Goal: Task Accomplishment & Management: Complete application form

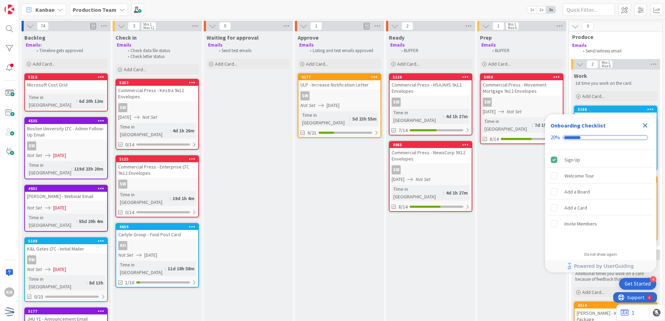
click at [644, 129] on icon "Close Checklist" at bounding box center [645, 125] width 8 height 8
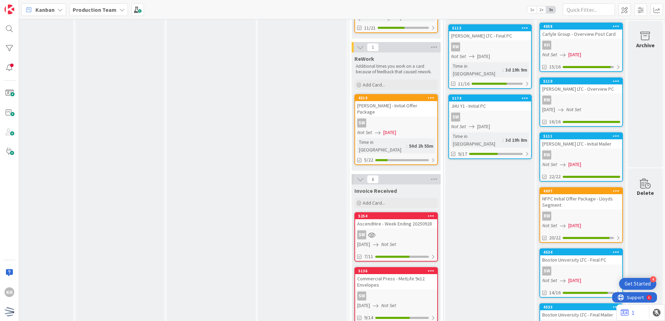
scroll to position [174, 219]
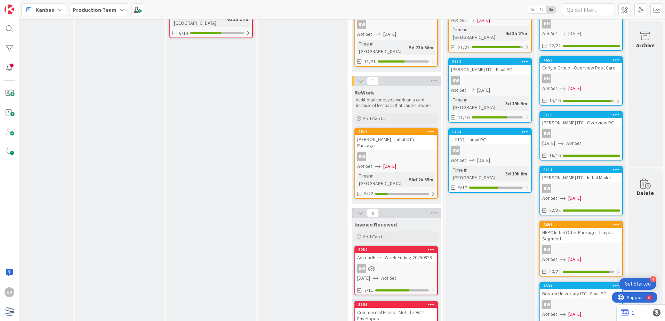
click at [563, 141] on icon at bounding box center [561, 144] width 6 height 6
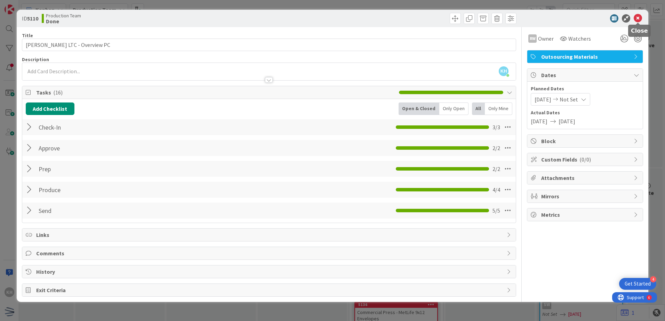
click at [639, 20] on icon at bounding box center [637, 18] width 8 height 8
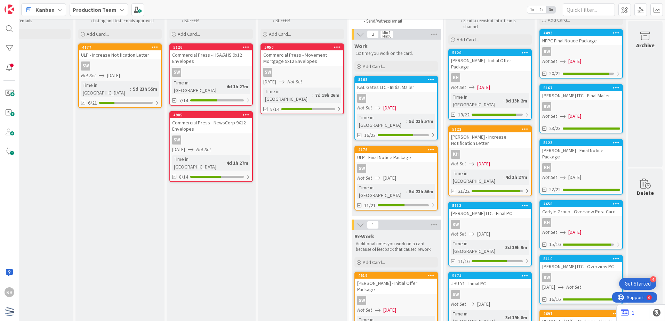
scroll to position [0, 225]
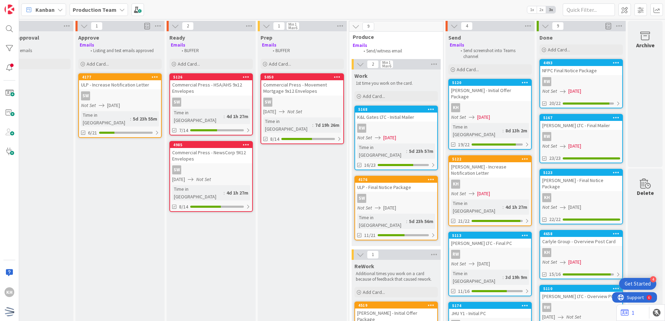
click at [578, 85] on div "RW" at bounding box center [581, 81] width 82 height 9
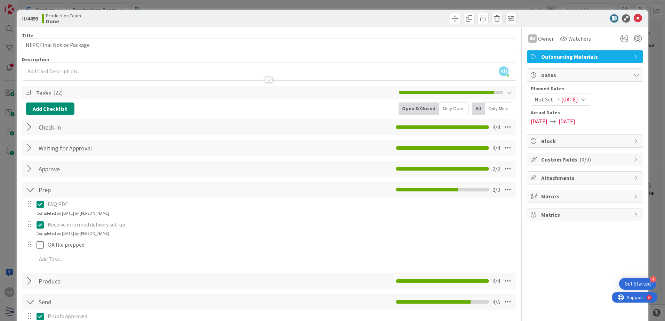
click at [635, 19] on icon at bounding box center [637, 18] width 8 height 8
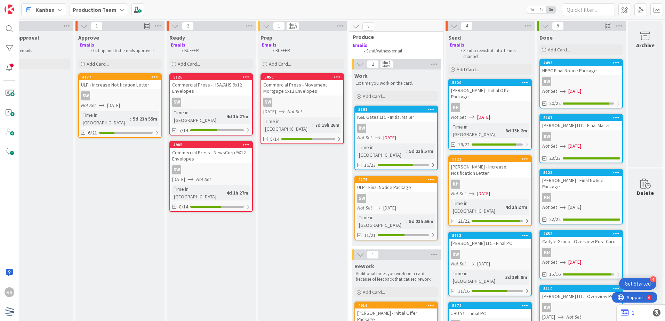
click at [574, 133] on div "RW" at bounding box center [581, 136] width 82 height 9
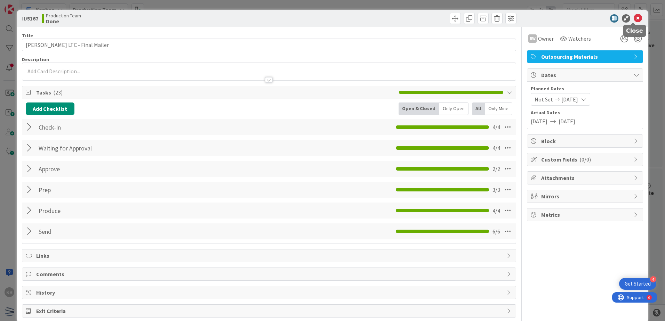
click at [633, 19] on icon at bounding box center [637, 18] width 8 height 8
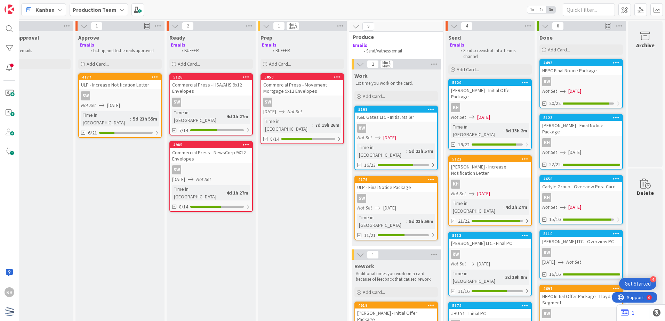
click at [575, 138] on div "KH" at bounding box center [581, 142] width 82 height 9
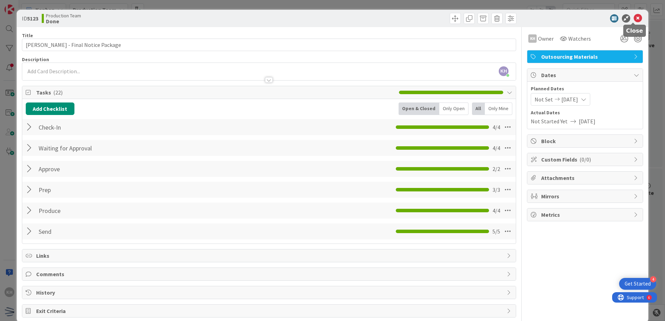
click at [635, 21] on icon at bounding box center [637, 18] width 8 height 8
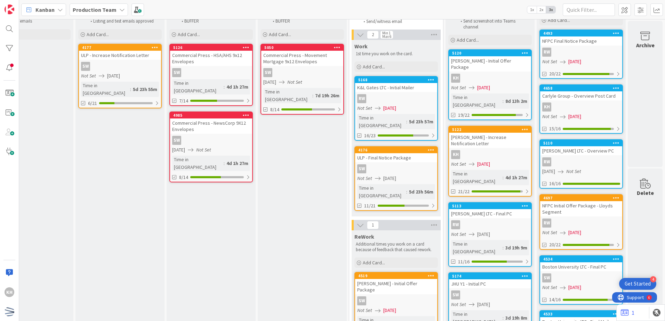
scroll to position [0, 225]
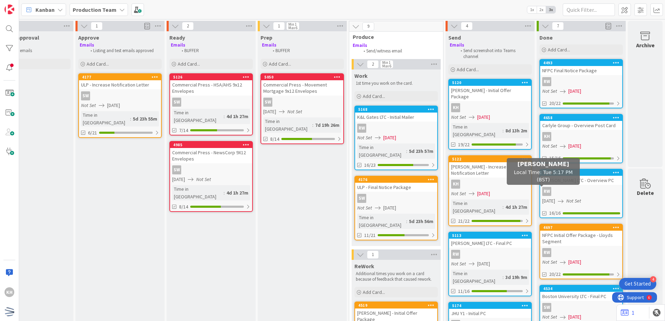
click at [553, 189] on div "RW" at bounding box center [581, 191] width 82 height 9
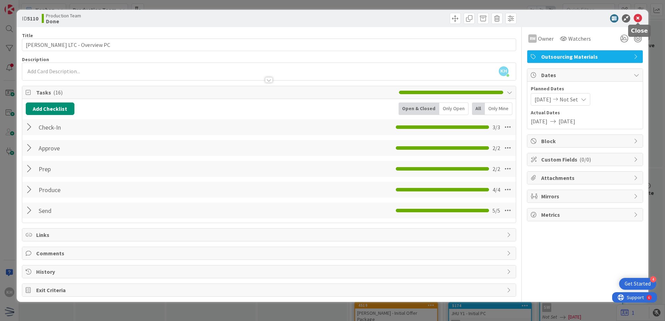
click at [635, 15] on icon at bounding box center [637, 18] width 8 height 8
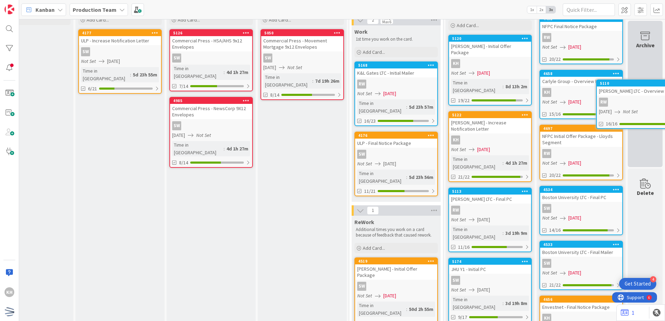
scroll to position [42, 225]
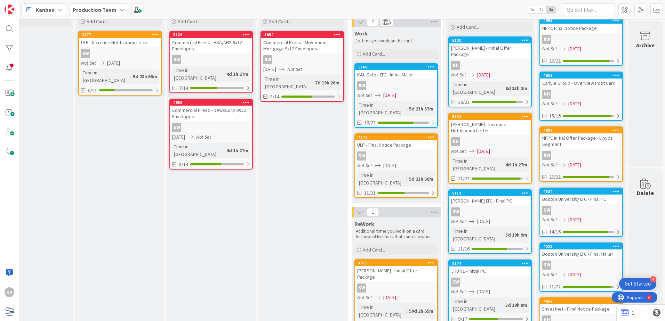
click at [587, 96] on div "KH" at bounding box center [581, 94] width 82 height 9
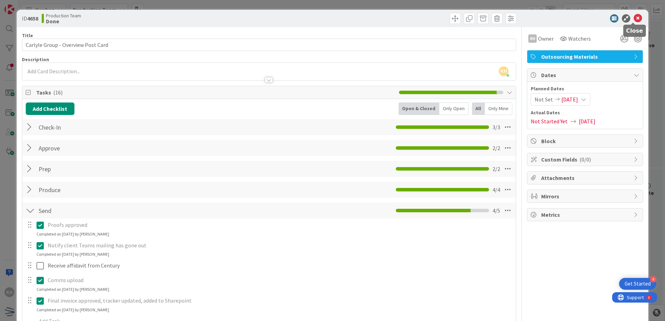
click at [633, 20] on icon at bounding box center [637, 18] width 8 height 8
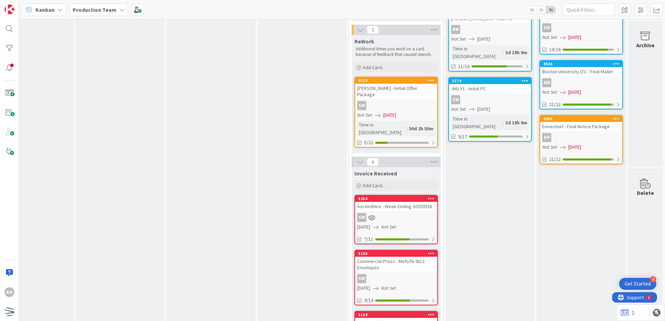
scroll to position [251, 225]
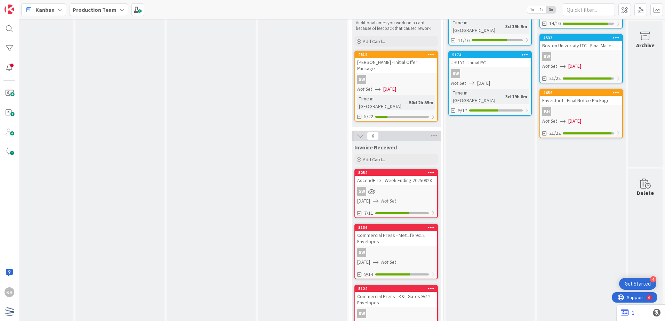
click at [580, 105] on div "4656 Envestnet - Final Notice Package KH Not Set [DATE] 21/22" at bounding box center [580, 113] width 83 height 49
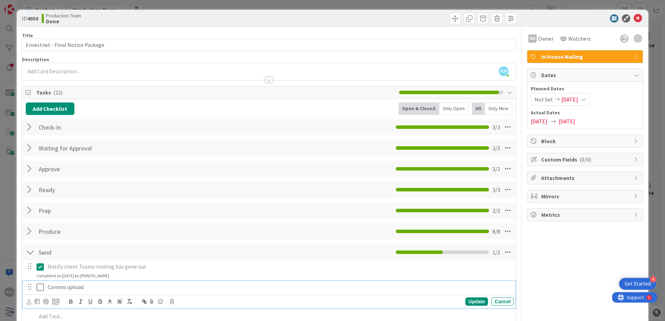
click at [40, 285] on icon at bounding box center [39, 287] width 7 height 8
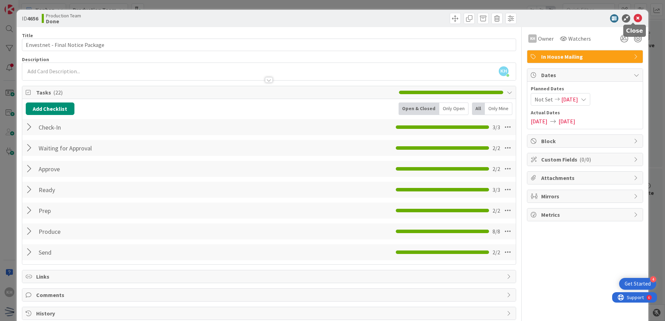
click at [633, 15] on icon at bounding box center [637, 18] width 8 height 8
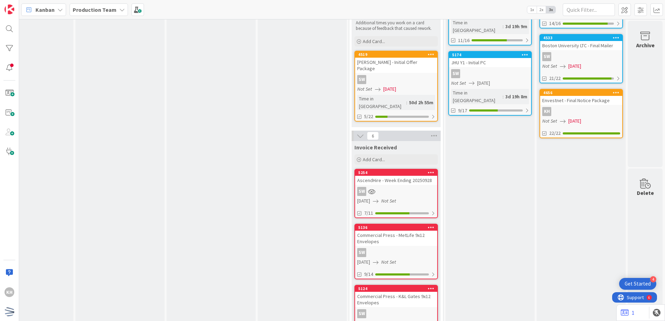
click at [584, 114] on div "KH" at bounding box center [581, 111] width 82 height 9
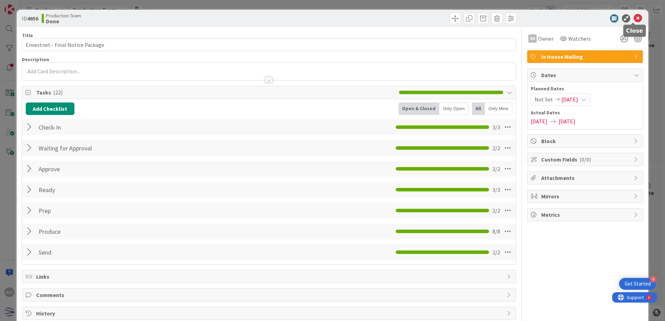
click at [636, 20] on icon at bounding box center [637, 18] width 8 height 8
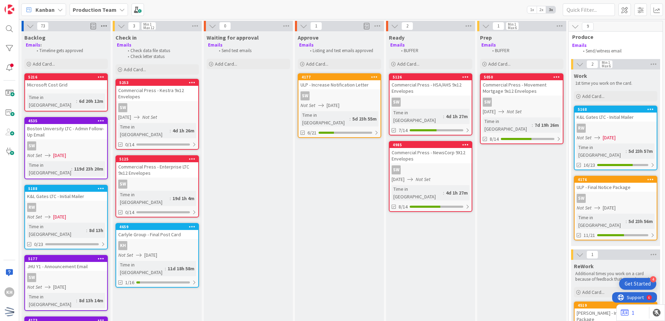
click at [104, 27] on icon at bounding box center [103, 26] width 9 height 10
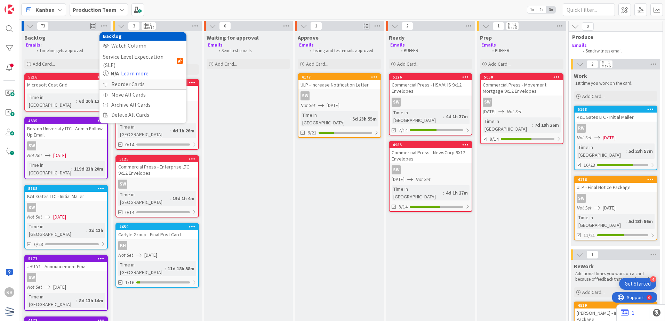
click at [132, 79] on div "Reorder Cards" at bounding box center [142, 84] width 87 height 10
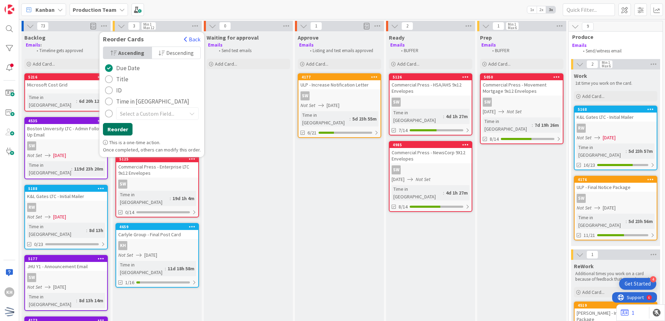
click at [115, 127] on button "Reorder" at bounding box center [118, 129] width 30 height 13
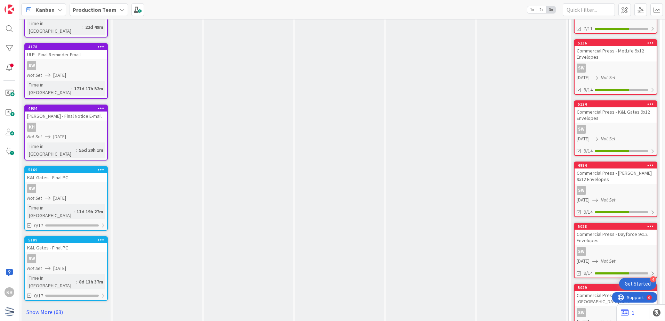
scroll to position [437, 0]
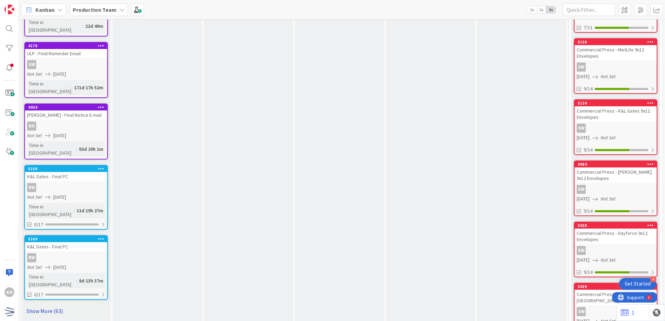
click at [52, 306] on link "Show More (63)" at bounding box center [65, 311] width 83 height 11
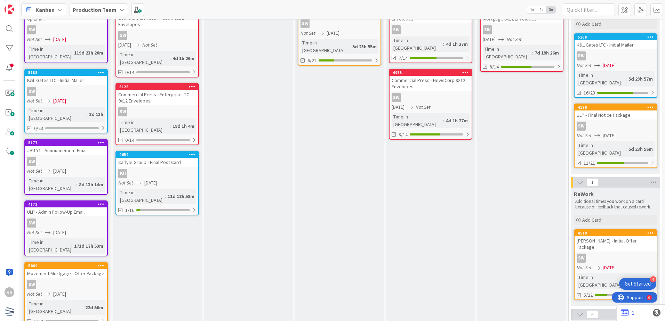
scroll to position [0, 0]
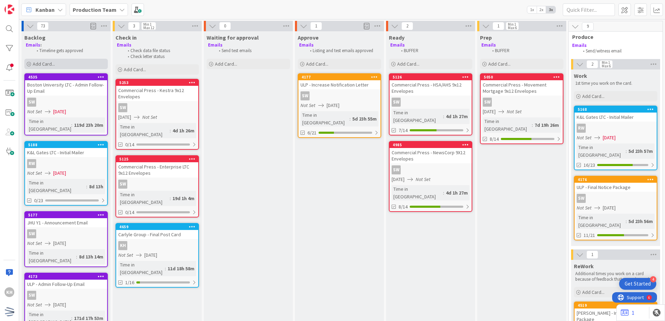
click at [76, 64] on div "Add Card..." at bounding box center [65, 64] width 83 height 10
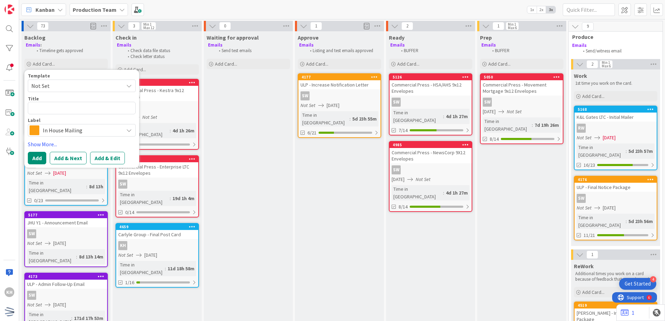
click at [53, 90] on span "Not Set" at bounding box center [74, 85] width 87 height 9
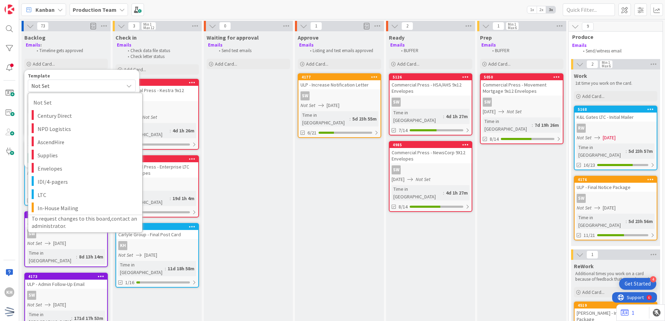
click at [62, 81] on span "Not Set" at bounding box center [82, 86] width 108 height 13
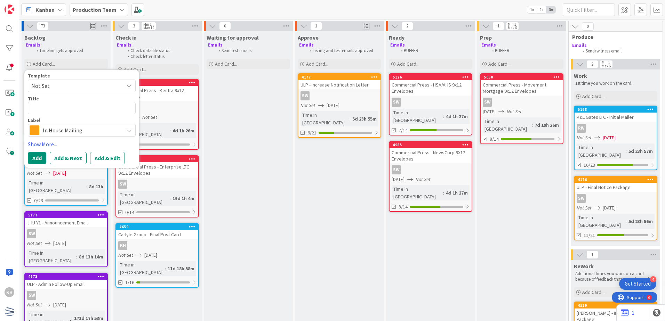
click at [70, 129] on span "In House Mailing" at bounding box center [81, 130] width 77 height 10
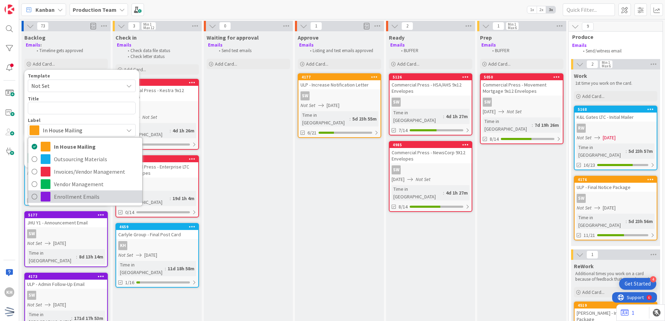
click at [62, 195] on span "Enrollment Emails" at bounding box center [96, 197] width 85 height 10
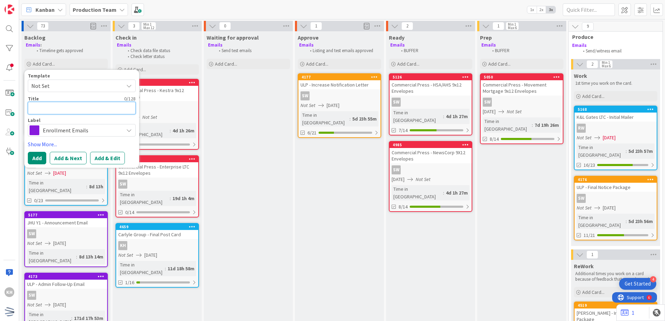
click at [51, 106] on textarea at bounding box center [82, 108] width 108 height 13
type textarea "x"
type textarea "R"
type textarea "x"
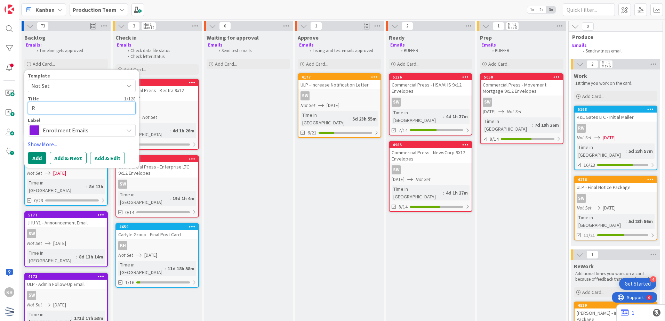
type textarea "RE"
type textarea "x"
type textarea "R"
type textarea "x"
type textarea "Re"
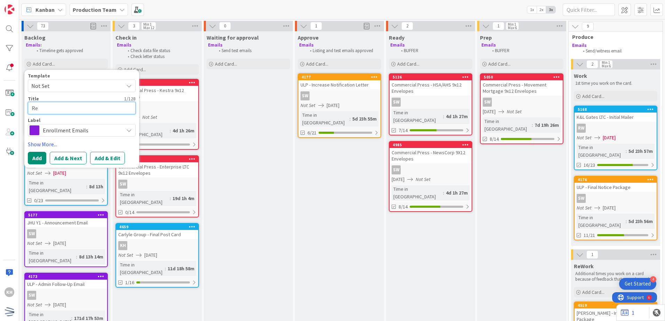
type textarea "x"
type textarea "Rev"
type textarea "x"
type textarea "Revk"
type textarea "x"
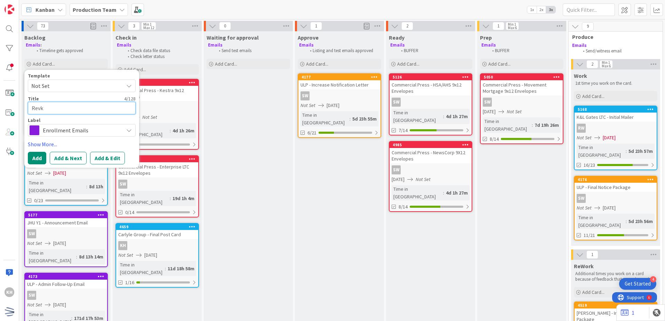
type textarea "Rev"
type textarea "x"
type textarea "Revl"
type textarea "x"
type textarea "Revlo"
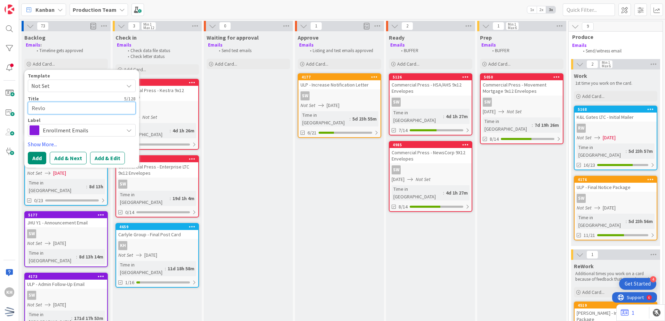
type textarea "x"
type textarea "Revlom"
type textarea "x"
type textarea "Revlo"
type textarea "x"
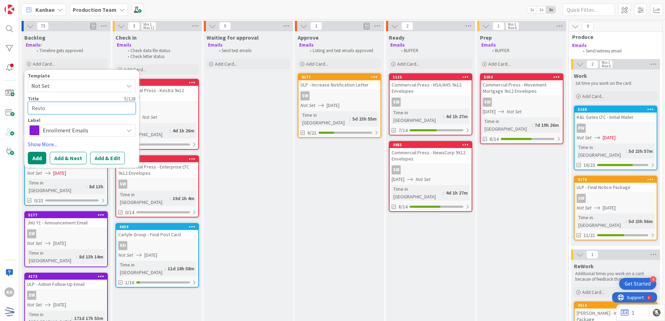
type textarea "Revlon"
type textarea "x"
type textarea "Revlon"
type textarea "x"
type textarea "Revlon -"
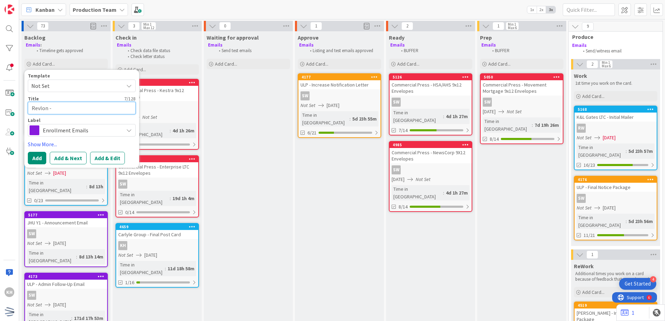
type textarea "x"
type textarea "Revlon -"
type textarea "x"
type textarea "Revlon - A"
type textarea "x"
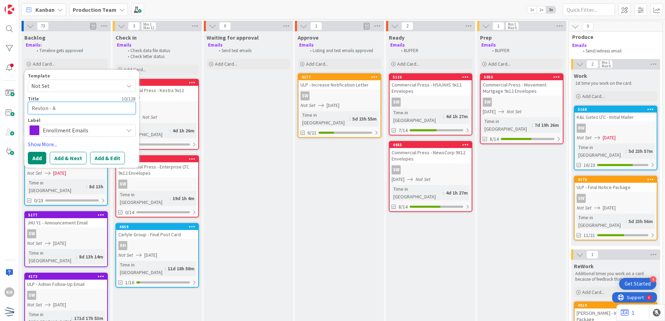
type textarea "Revlon - An"
type textarea "x"
type textarea "[PERSON_NAME]"
type textarea "x"
type textarea "Revlon - Anno"
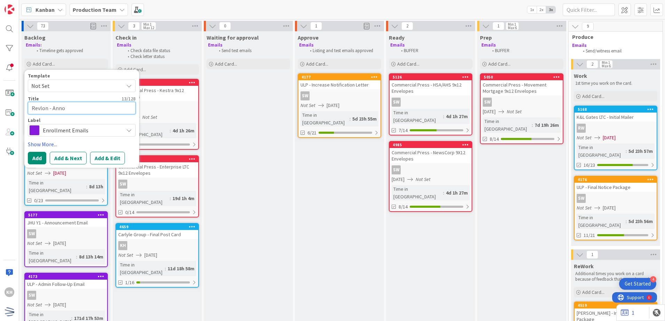
type textarea "x"
type textarea "Revlon - Annou"
type textarea "x"
type textarea "Revlon - Announ"
type textarea "x"
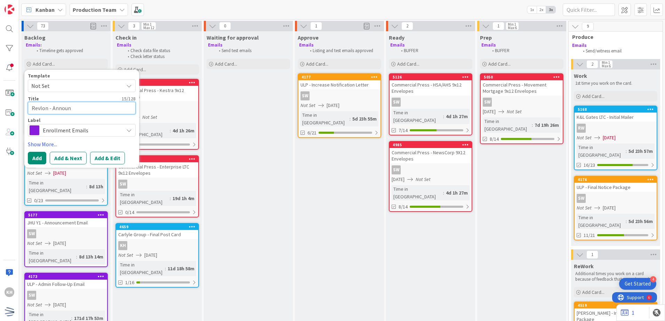
type textarea "Revlon - Announc"
type textarea "x"
type textarea "Revlon - Announce"
type textarea "x"
type textarea "Revlon - Announcem"
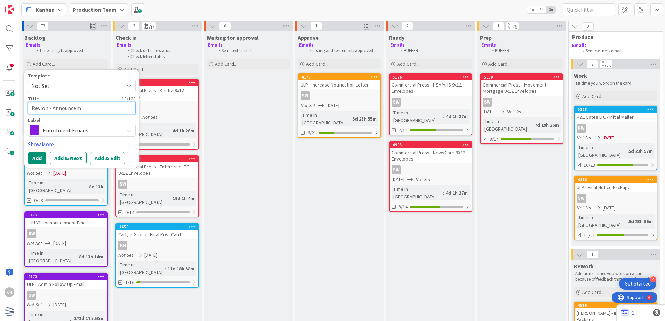
type textarea "x"
type textarea "Revlon - Announceme"
type textarea "x"
type textarea "Revlon - Announcemen"
type textarea "x"
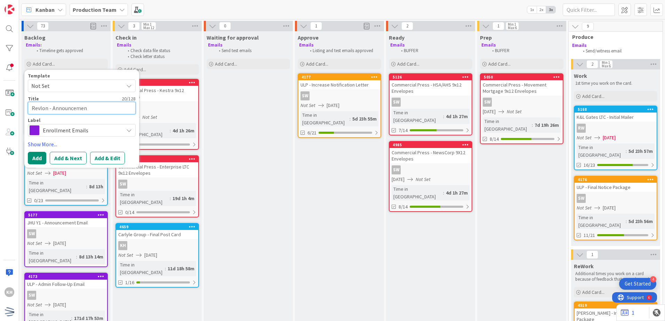
type textarea "Revlon - Announcement"
type textarea "x"
type textarea "Revlon - Announcement"
type textarea "x"
type textarea "Revlon - Announcement E"
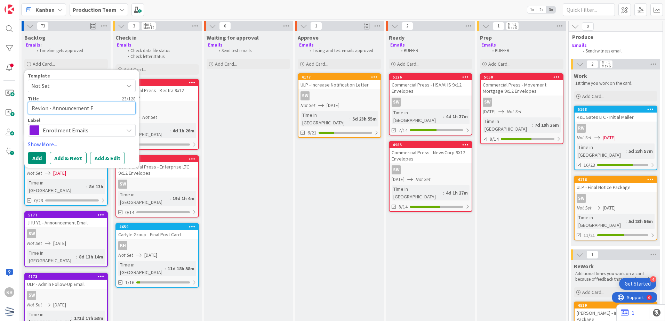
click at [51, 106] on textarea "Revlon - Announcement E" at bounding box center [82, 108] width 108 height 13
click at [104, 110] on textarea "Revlon - Announcement E" at bounding box center [82, 108] width 108 height 13
type textarea "x"
type textarea "Revlon - Announcement Em"
type textarea "x"
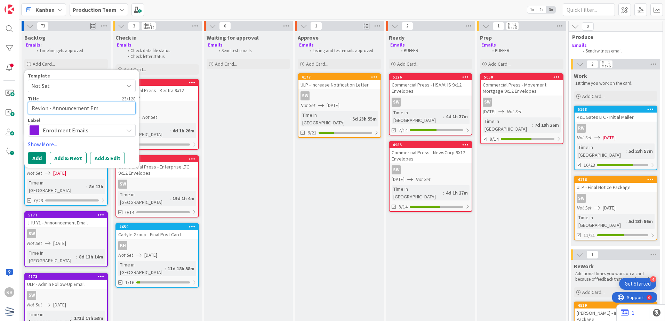
type textarea "Revlon - Announcement Ema"
type textarea "x"
type textarea "Revlon - Announcement Emai"
type textarea "x"
type textarea "Revlon - Announcement Email"
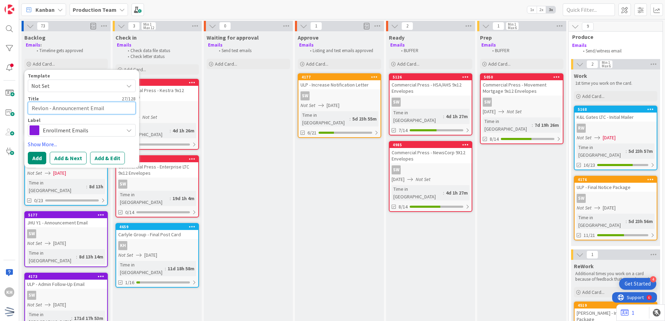
type textarea "x"
type textarea "Revlon - Announcement Email"
type textarea "x"
type textarea "Revlon - Announcement Email"
type textarea "x"
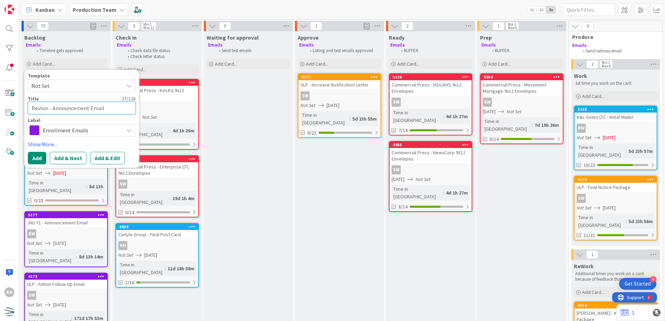
type textarea "Revlon - Announcement Emai"
type textarea "x"
type textarea "Revlon - Announcement Ema"
type textarea "x"
type textarea "Revlon - Announcement Em"
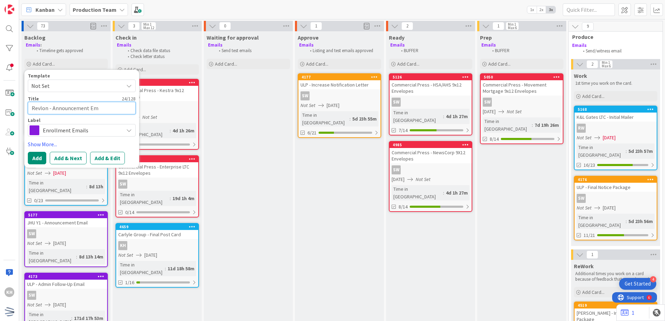
type textarea "x"
type textarea "Revlon - Announcement E"
type textarea "x"
type textarea "Revlon - Announcement"
type textarea "x"
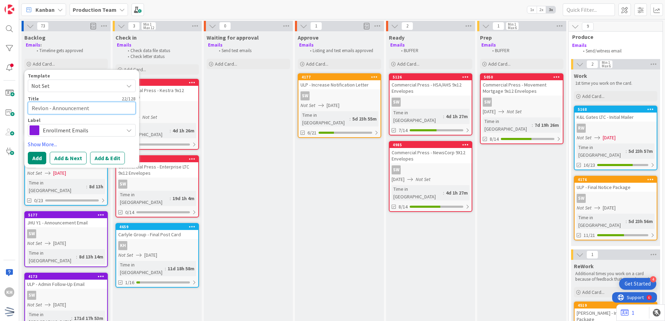
type textarea "Revlon - Announcement E"
type textarea "x"
type textarea "Revlon - Announcement En"
type textarea "x"
type textarea "Revlon - Announcement Ena"
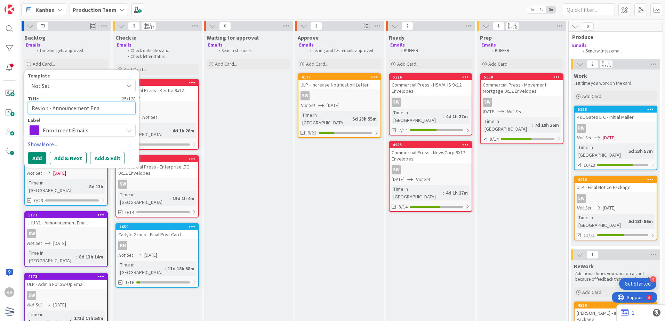
type textarea "x"
type textarea "Revlon - Announcement En"
type textarea "x"
type textarea "Revlon - Announcement E"
type textarea "x"
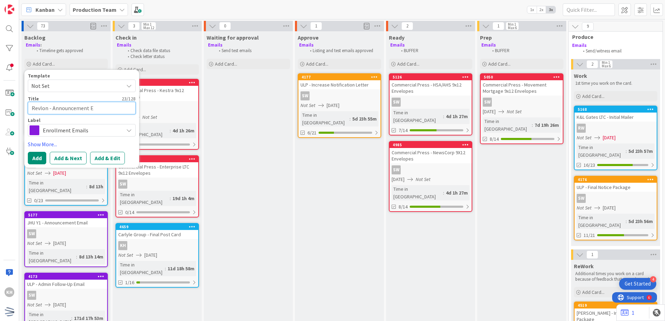
type textarea "Revlon - Announcement"
type textarea "x"
type textarea "Revlon - Announcement E"
type textarea "x"
type textarea "Revlon - Announcement Em"
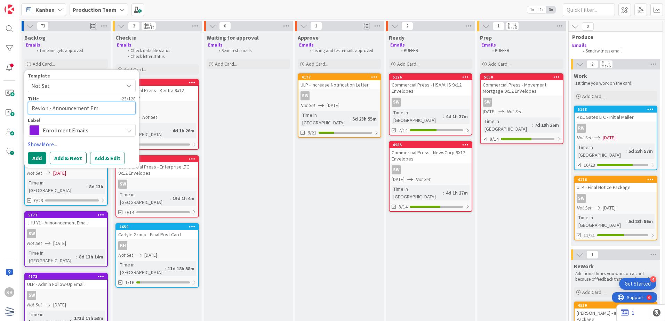
type textarea "x"
type textarea "Revlon - Announcement Ema"
type textarea "x"
type textarea "Revlon - Announcement Emai"
type textarea "x"
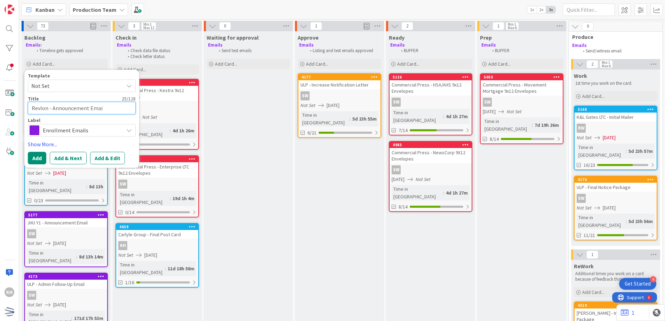
type textarea "Revlon - Announcement Email"
type textarea "x"
type textarea "Revlon - Announcement Email"
type textarea "x"
type textarea "Revlon - Announcement E-mail"
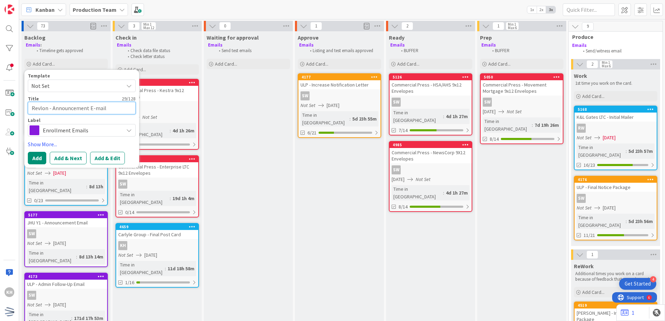
type textarea "x"
type textarea "Revlon - Announcement Email"
type textarea "x"
type textarea "Revlon - Announcement E-mail"
click at [101, 126] on span "Enrollment Emails" at bounding box center [81, 130] width 77 height 10
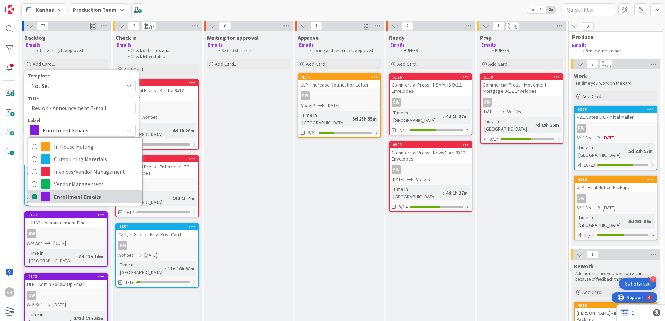
click at [58, 194] on span "Enrollment Emails" at bounding box center [96, 197] width 85 height 10
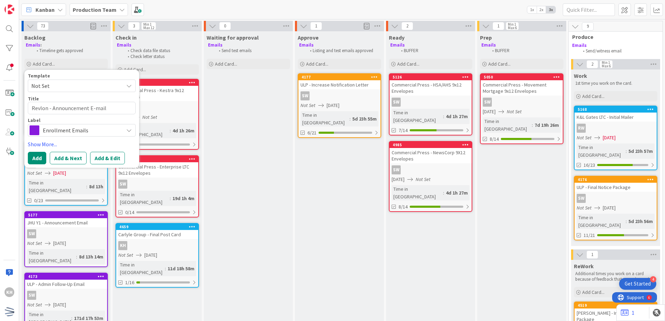
click at [62, 127] on span "Enrollment Emails" at bounding box center [81, 130] width 77 height 10
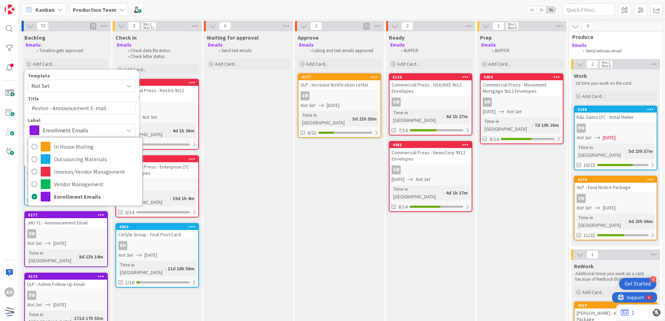
click at [62, 129] on span "Enrollment Emails" at bounding box center [81, 130] width 77 height 10
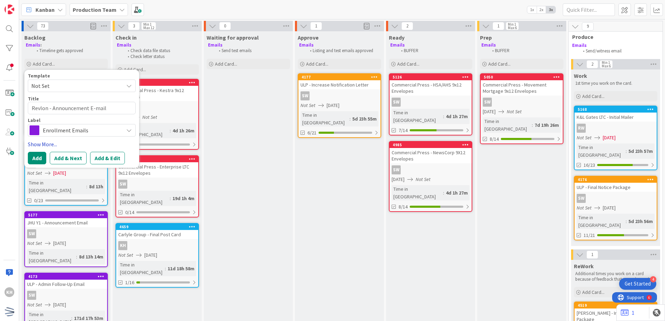
click at [49, 143] on link "Show More..." at bounding box center [82, 144] width 108 height 8
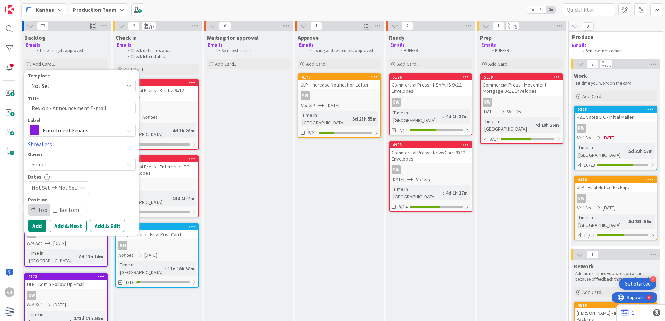
click at [87, 163] on div "Select..." at bounding box center [78, 164] width 92 height 8
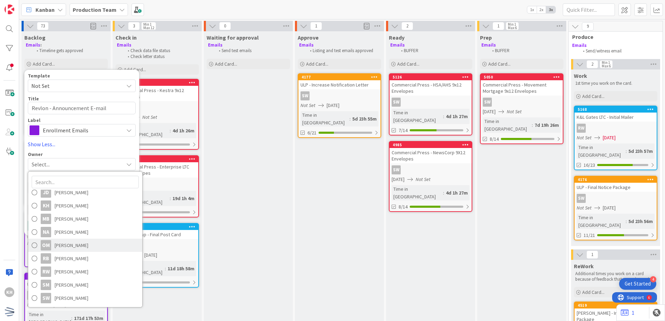
scroll to position [97, 0]
click at [68, 203] on span "[PERSON_NAME]" at bounding box center [72, 205] width 34 height 10
type textarea "x"
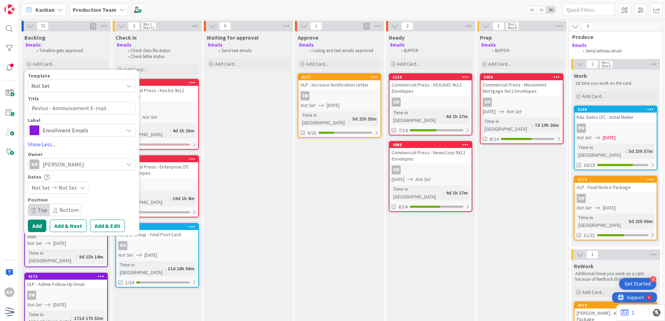
click at [76, 190] on div "Not Set Not Set" at bounding box center [58, 187] width 61 height 13
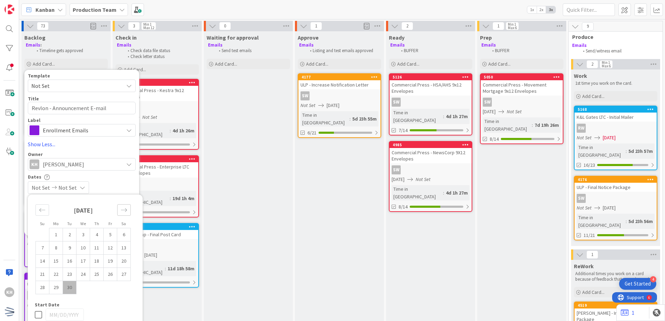
click at [126, 208] on icon "Move forward to switch to the next month." at bounding box center [124, 210] width 7 height 7
click at [42, 210] on icon "Move backward to switch to the previous month." at bounding box center [42, 210] width 7 height 7
click at [127, 208] on icon "Move forward to switch to the next month." at bounding box center [124, 210] width 7 height 7
click at [60, 276] on td "20" at bounding box center [56, 274] width 14 height 13
type input "[DATE]"
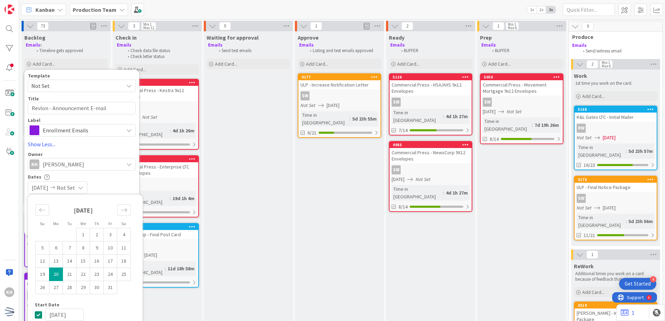
type textarea "x"
click at [71, 187] on span "Not Set" at bounding box center [66, 188] width 18 height 8
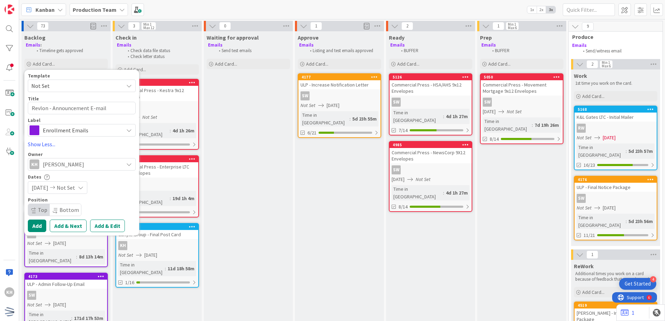
click at [71, 187] on span "Not Set" at bounding box center [66, 188] width 18 height 8
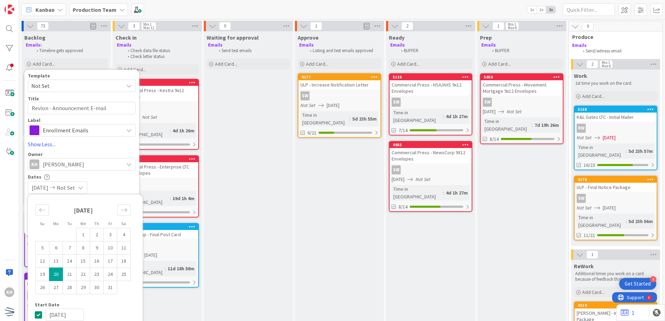
click at [56, 273] on td "20" at bounding box center [56, 274] width 14 height 13
type input "[DATE]"
click at [57, 185] on icon at bounding box center [52, 187] width 8 height 5
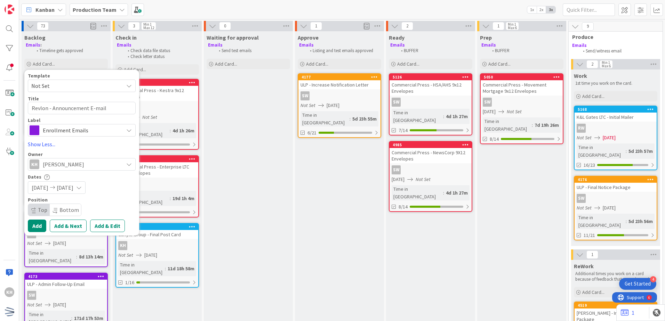
click at [57, 186] on icon at bounding box center [52, 187] width 8 height 5
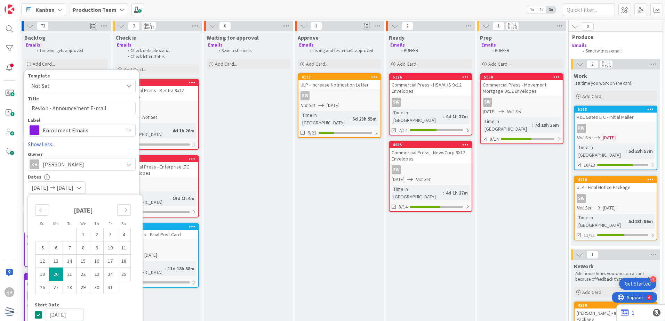
click at [48, 187] on span "[DATE]" at bounding box center [40, 188] width 17 height 8
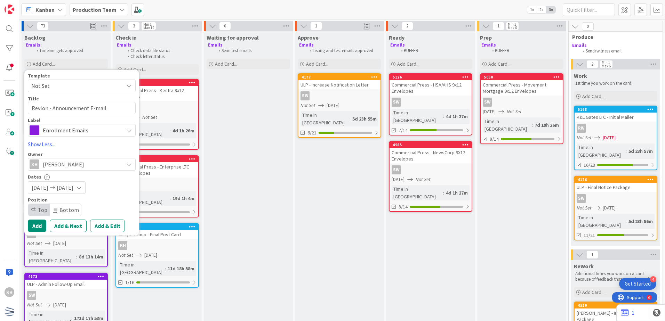
click at [48, 187] on span "[DATE]" at bounding box center [40, 188] width 17 height 8
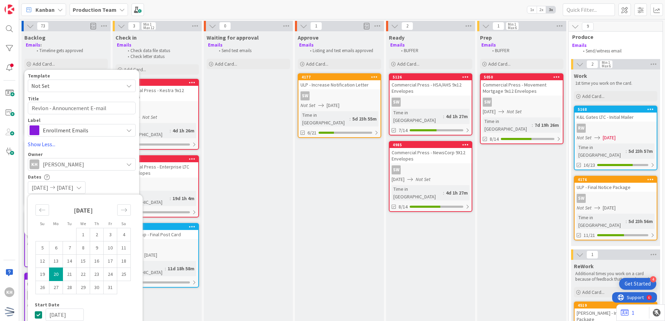
click at [48, 187] on span "[DATE]" at bounding box center [40, 188] width 17 height 8
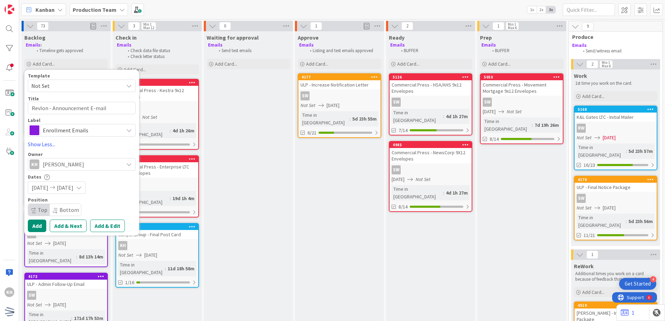
click at [48, 187] on span "[DATE]" at bounding box center [40, 188] width 17 height 8
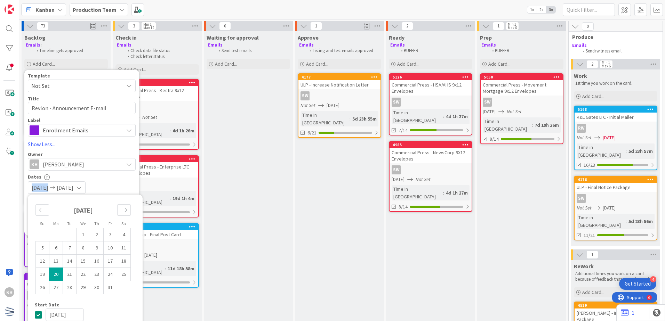
click at [48, 187] on span "[DATE]" at bounding box center [40, 188] width 17 height 8
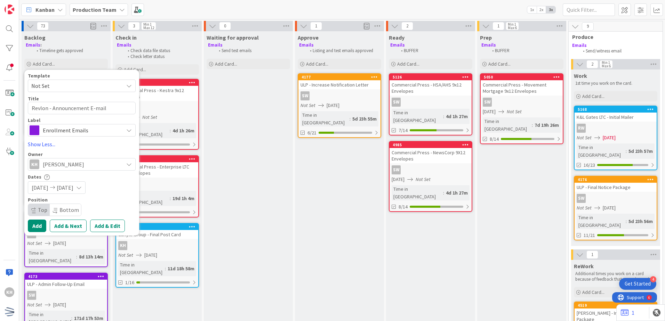
drag, startPoint x: 55, startPoint y: 187, endPoint x: 115, endPoint y: 184, distance: 59.8
click at [115, 184] on div "[DATE] [DATE]" at bounding box center [82, 187] width 108 height 13
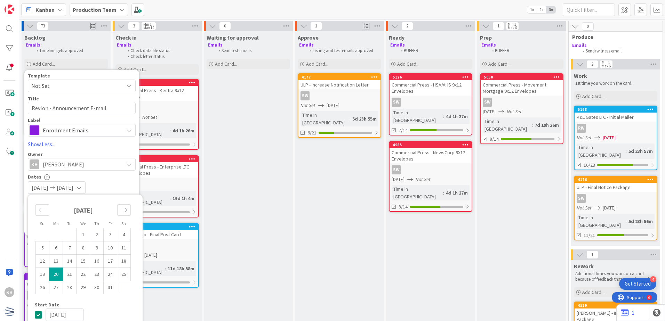
click at [60, 190] on div "[DATE] [DATE]" at bounding box center [57, 187] width 58 height 13
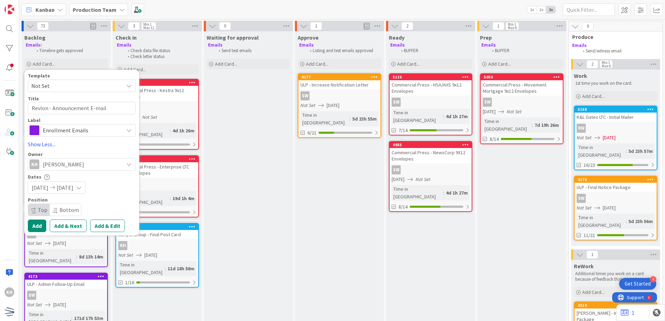
click at [48, 187] on span "[DATE]" at bounding box center [40, 188] width 17 height 8
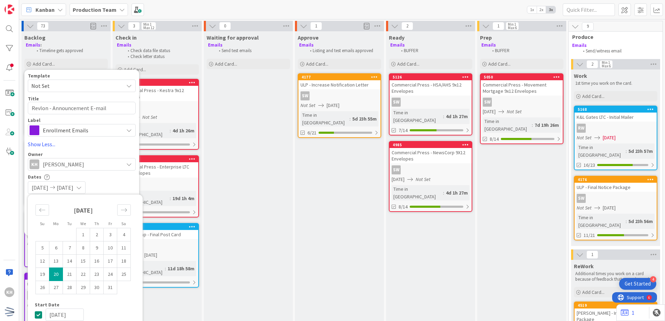
click at [48, 187] on span "[DATE]" at bounding box center [40, 188] width 17 height 8
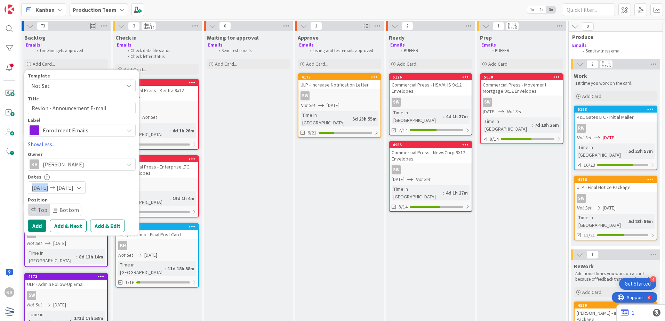
click at [48, 187] on span "[DATE]" at bounding box center [40, 188] width 17 height 8
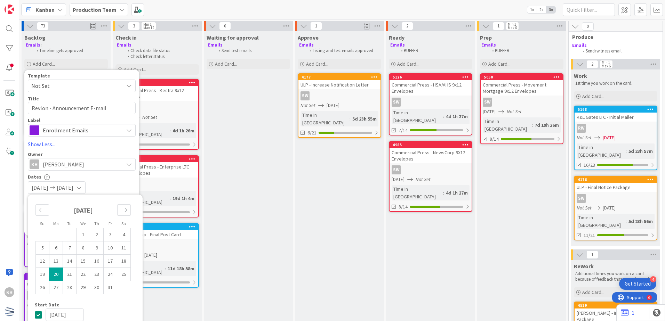
click at [113, 182] on div "[DATE] [DATE]" at bounding box center [82, 187] width 108 height 13
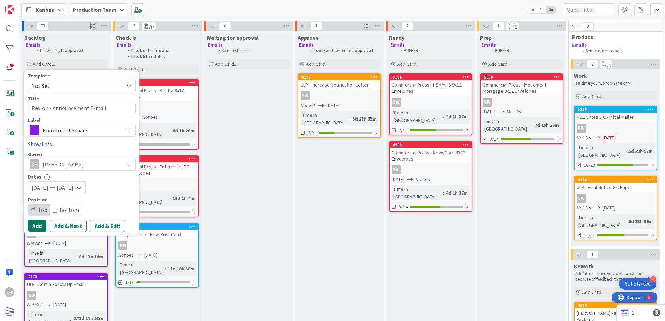
click at [35, 226] on button "Add" at bounding box center [37, 226] width 18 height 13
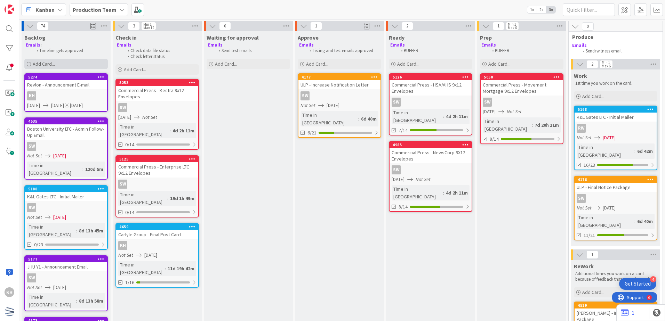
click at [64, 65] on div "Add Card..." at bounding box center [65, 64] width 83 height 10
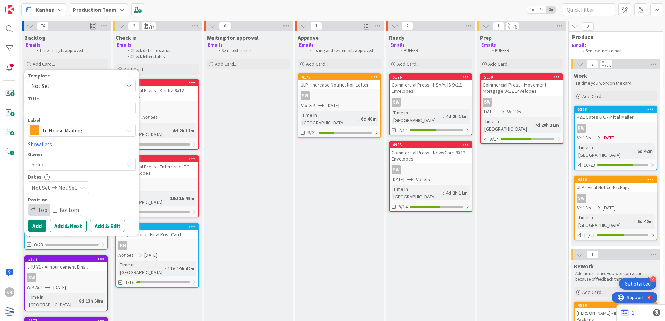
click at [74, 84] on span "Not Set" at bounding box center [74, 85] width 87 height 9
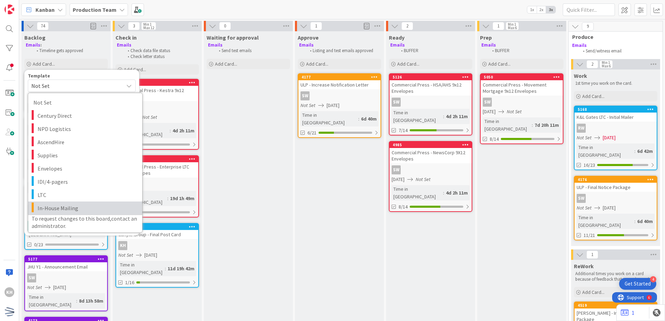
click at [45, 212] on span "In-House Mailing" at bounding box center [87, 208] width 99 height 9
type textarea "x"
type textarea "In-House Mailing"
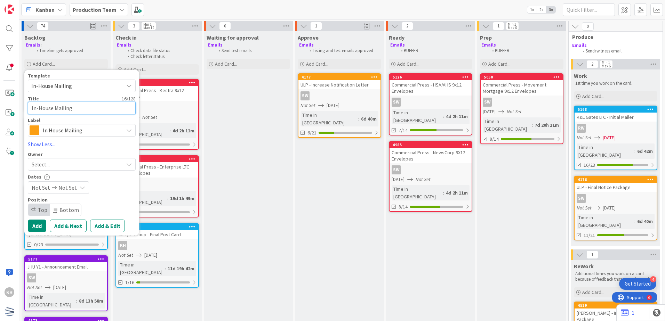
click at [72, 106] on textarea "In-House Mailing" at bounding box center [82, 108] width 108 height 13
click at [82, 111] on textarea at bounding box center [82, 108] width 108 height 13
type textarea "x"
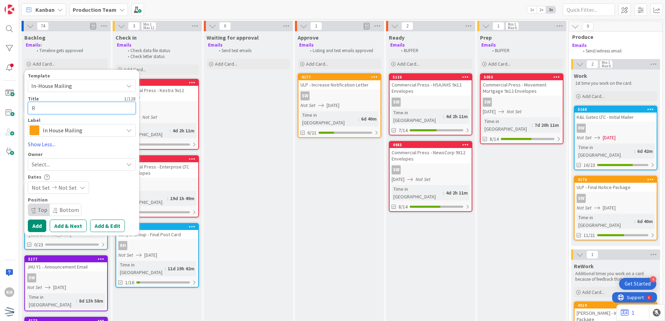
type textarea "Re"
type textarea "x"
type textarea "Rev"
type textarea "x"
type textarea "Revl"
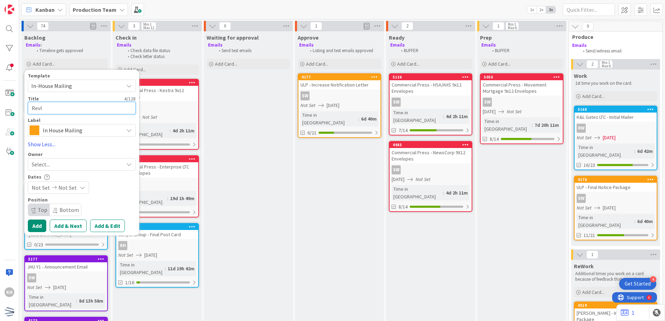
type textarea "x"
type textarea "Revlo"
type textarea "x"
type textarea "Revloj"
type textarea "x"
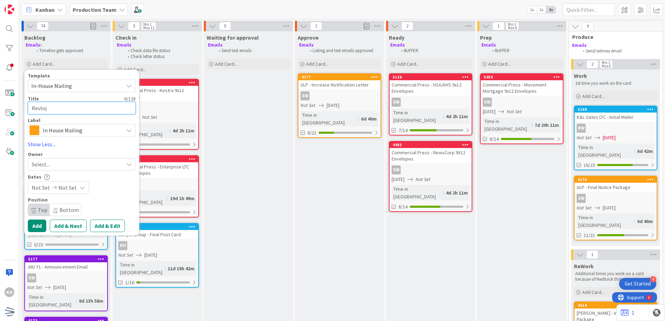
type textarea "Revloj"
type textarea "x"
type textarea "Revloj"
type textarea "x"
type textarea "Revlo"
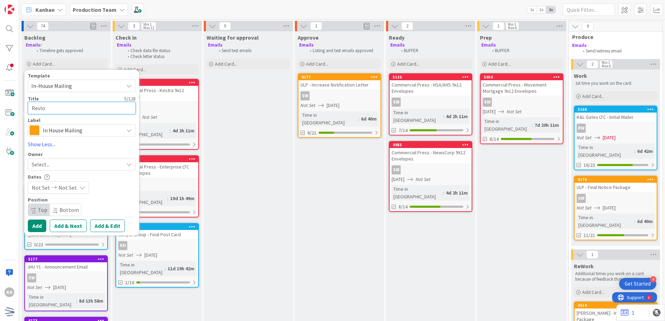
type textarea "x"
type textarea "Revlon"
type textarea "x"
type textarea "Revlon"
type textarea "x"
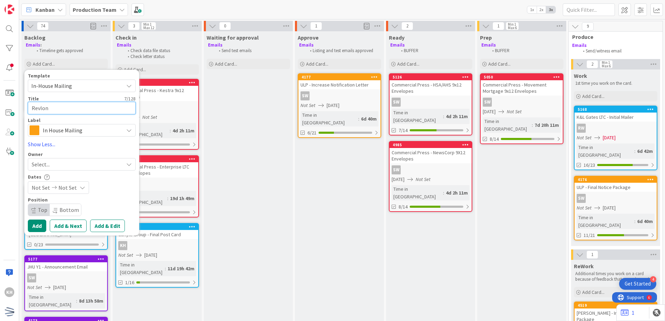
type textarea "Revlon -"
type textarea "x"
type textarea "Revlon -"
type textarea "x"
type textarea "Revlon - I"
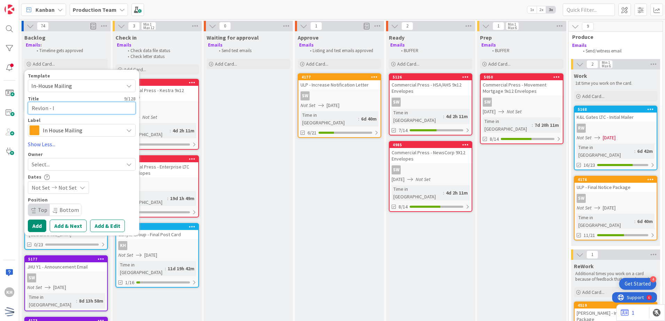
type textarea "x"
type textarea "Revlon - In"
type textarea "x"
type textarea "Revlon - Ini"
type textarea "x"
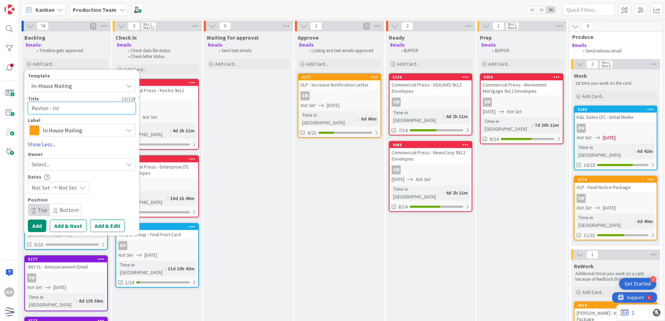
type textarea "Revlon - Init"
type textarea "x"
type textarea "Revlon - Initi"
type textarea "x"
type textarea "Revlon - Initia"
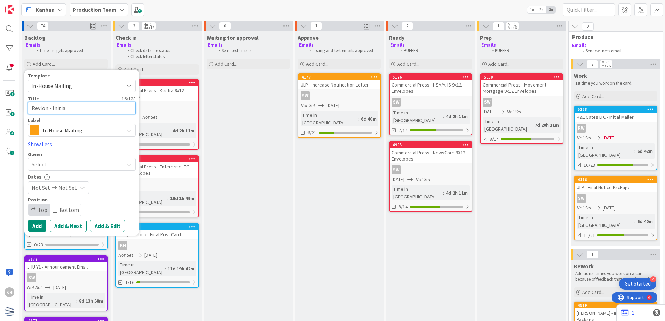
type textarea "x"
type textarea "Revlon - Initial"
type textarea "x"
type textarea "Revlon - Initial"
type textarea "x"
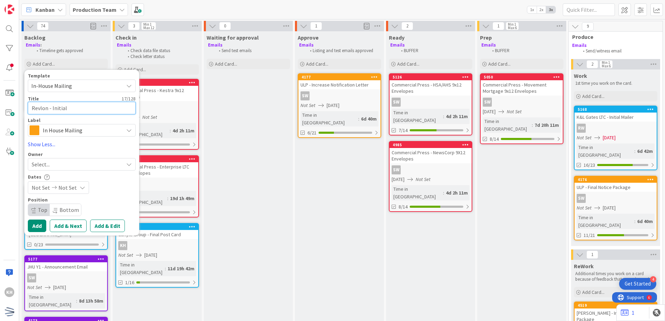
type textarea "Revlon - Initial O"
type textarea "x"
type textarea "Revlon - Initial Of"
type textarea "x"
type textarea "Revlon - Initial Off"
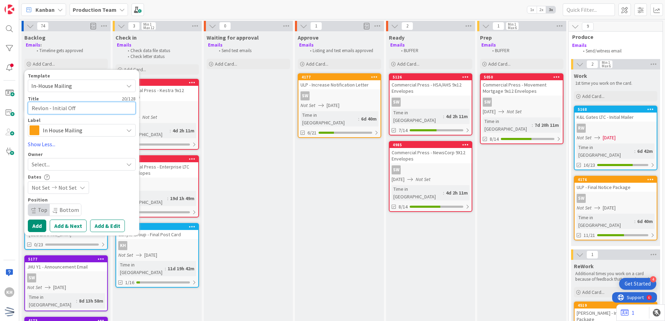
type textarea "x"
type textarea "Revlon - Initial Offe"
type textarea "x"
type textarea "Revlon - Initial Offer"
type textarea "x"
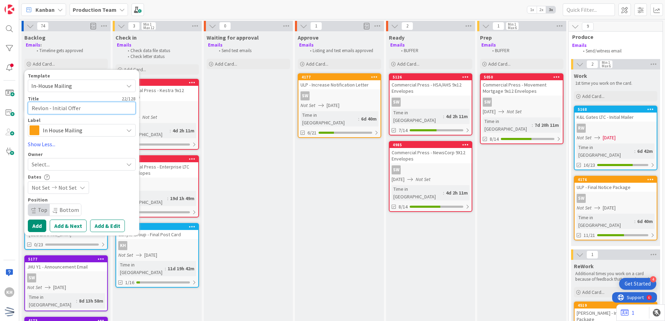
type textarea "Revlon - Initial Offer"
type textarea "x"
type textarea "Revlon - Initial Offer P"
type textarea "x"
type textarea "Revlon - Initial Offer Pa"
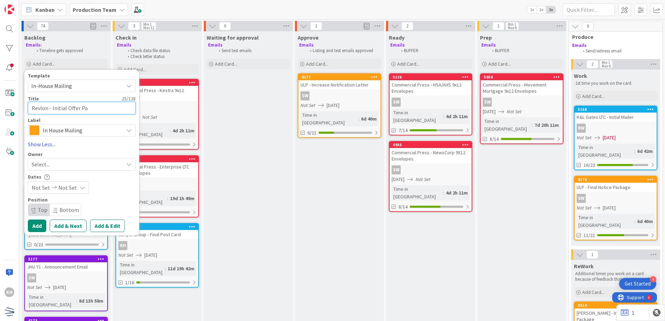
type textarea "x"
type textarea "Revlon - Initial Offer Pac"
type textarea "x"
type textarea "Revlon - Initial Offer Pack"
type textarea "x"
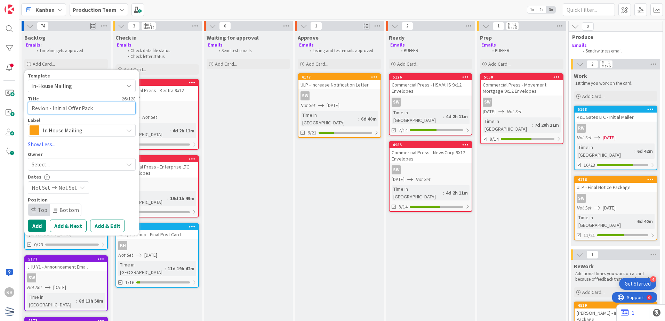
type textarea "Revlon - Initial Offer Packa"
type textarea "x"
type textarea "Revlon - Initial Offer Packag"
type textarea "x"
type textarea "Revlon - Initial Offer Package"
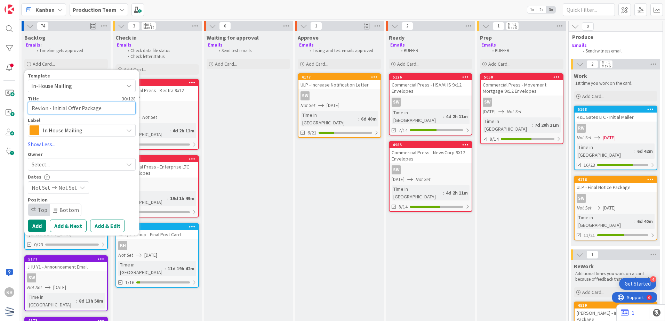
type textarea "x"
type textarea "Revlon - Initial Offer Package"
type textarea "x"
type textarea "Revlon - Initial Offer Package"
click at [63, 161] on div "Select..." at bounding box center [78, 164] width 92 height 8
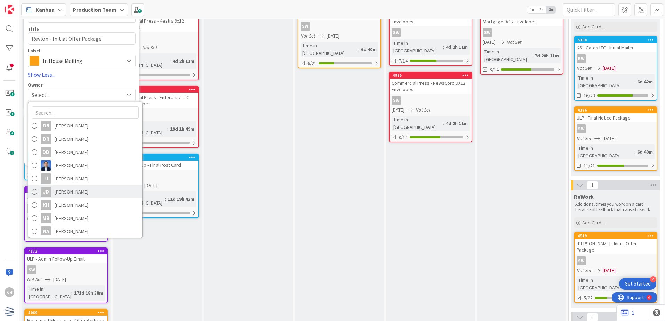
scroll to position [27, 0]
click at [78, 206] on span "[PERSON_NAME]" at bounding box center [72, 205] width 34 height 10
type textarea "x"
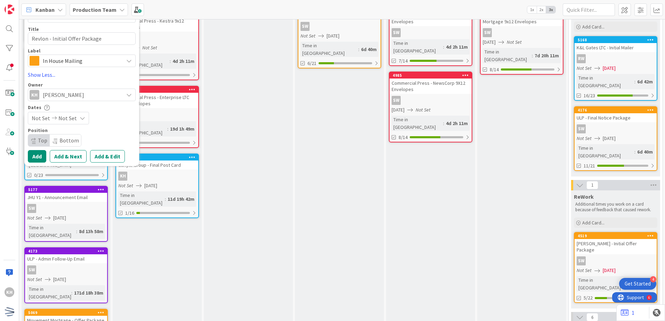
click at [74, 119] on span "Not Set" at bounding box center [67, 118] width 18 height 8
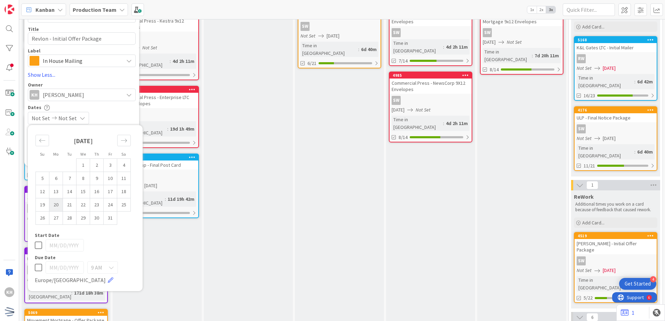
click at [60, 204] on td "20" at bounding box center [56, 204] width 14 height 13
type input "[DATE]"
type textarea "x"
click at [60, 204] on td "20" at bounding box center [56, 204] width 14 height 13
type input "[DATE]"
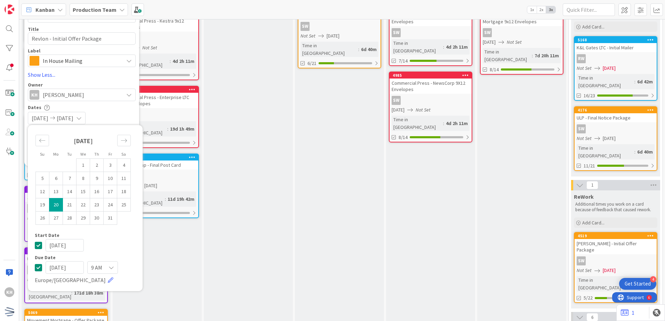
type textarea "x"
click at [122, 107] on div "Dates" at bounding box center [82, 108] width 108 height 6
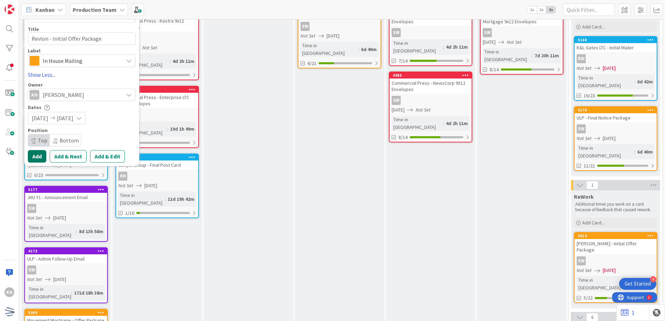
click at [41, 152] on button "Add" at bounding box center [37, 156] width 18 height 13
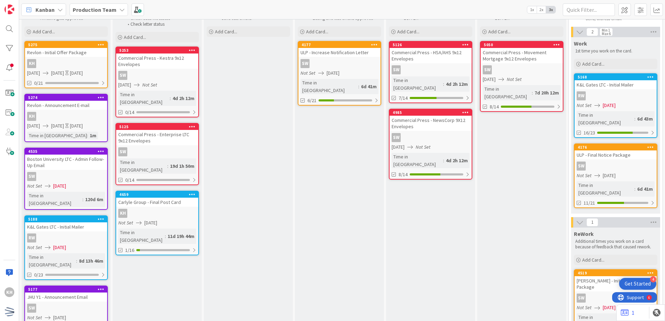
scroll to position [0, 0]
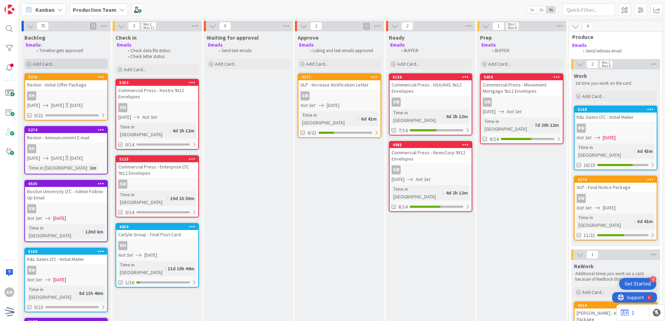
click at [68, 65] on div "Add Card..." at bounding box center [65, 64] width 83 height 10
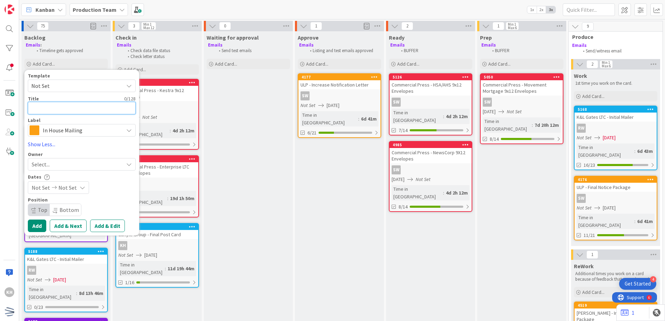
click at [55, 109] on textarea at bounding box center [82, 108] width 108 height 13
type textarea "x"
type textarea "R"
type textarea "x"
type textarea "Re"
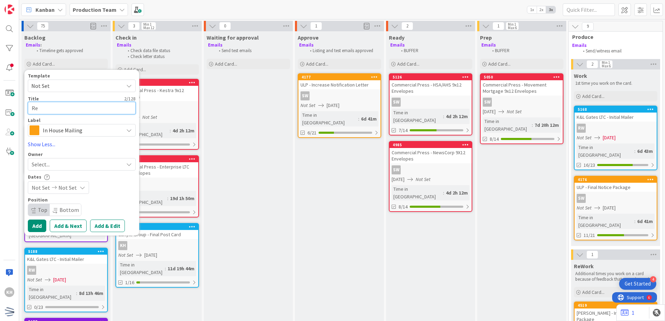
type textarea "x"
type textarea "Rev"
type textarea "x"
click at [59, 166] on div "Select..." at bounding box center [78, 164] width 92 height 8
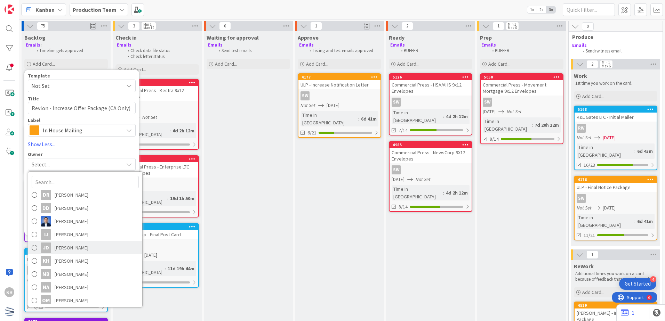
scroll to position [62, 0]
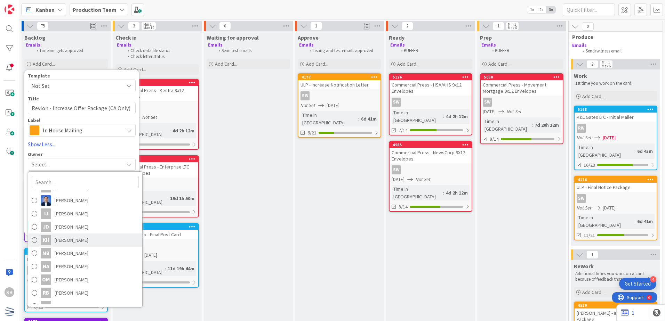
click at [82, 235] on span "[PERSON_NAME]" at bounding box center [72, 240] width 34 height 10
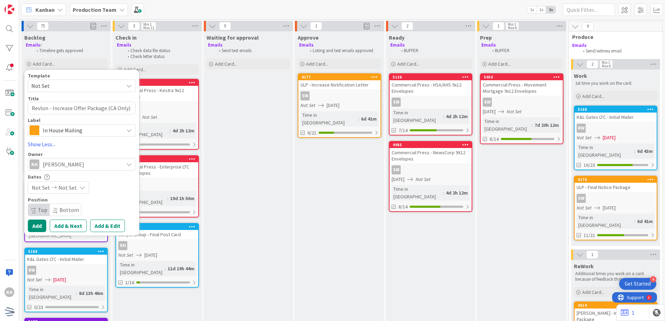
click at [62, 190] on span "Not Set" at bounding box center [67, 188] width 18 height 8
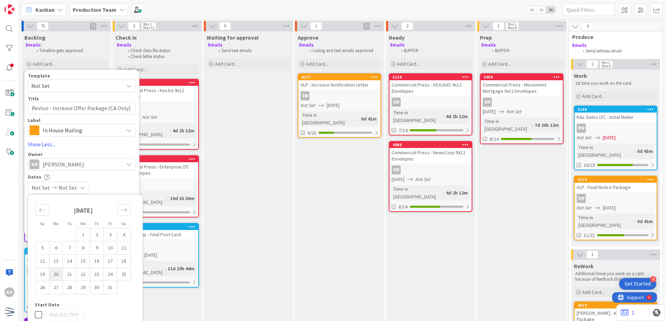
click at [54, 276] on td "20" at bounding box center [56, 274] width 14 height 13
click at [55, 271] on td "20" at bounding box center [56, 274] width 14 height 13
click at [109, 177] on div "Dates" at bounding box center [82, 177] width 108 height 6
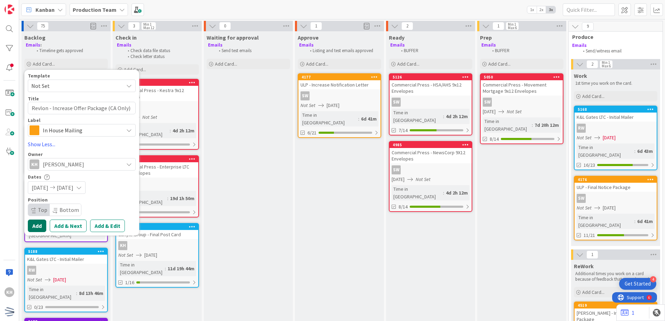
click at [41, 227] on button "Add" at bounding box center [37, 226] width 18 height 13
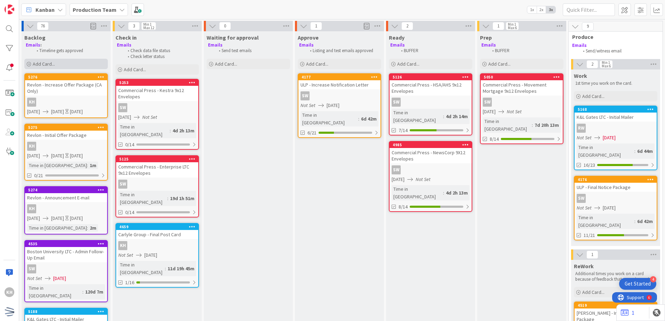
click at [72, 59] on div "Add Card..." at bounding box center [65, 64] width 83 height 10
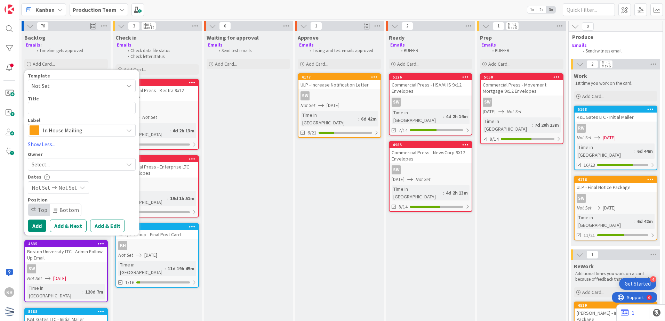
click at [64, 86] on span "Not Set" at bounding box center [74, 85] width 87 height 9
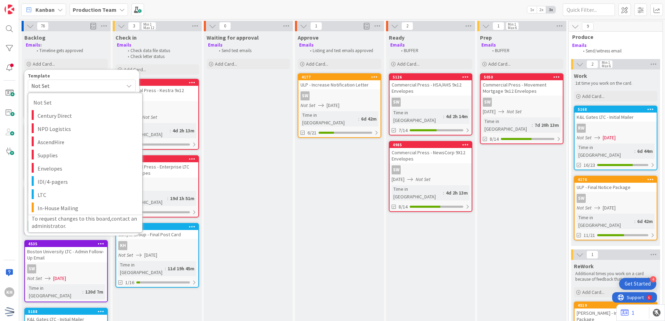
click at [63, 88] on span "Not Set" at bounding box center [74, 85] width 87 height 9
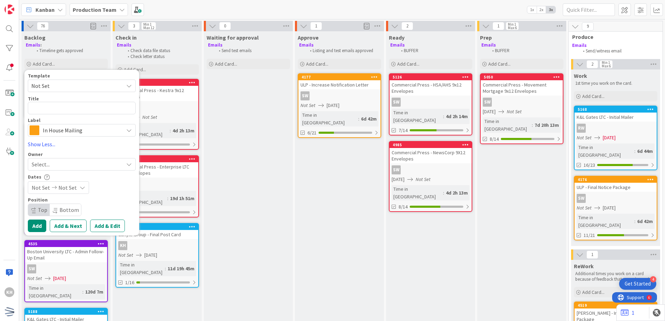
click at [49, 125] on div "In House Mailing" at bounding box center [82, 130] width 108 height 13
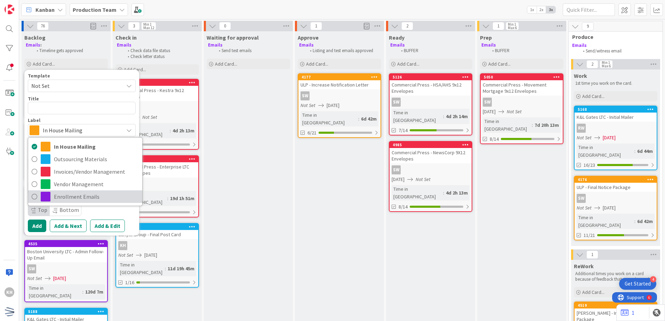
click at [58, 197] on span "Enrollment Emails" at bounding box center [96, 197] width 85 height 10
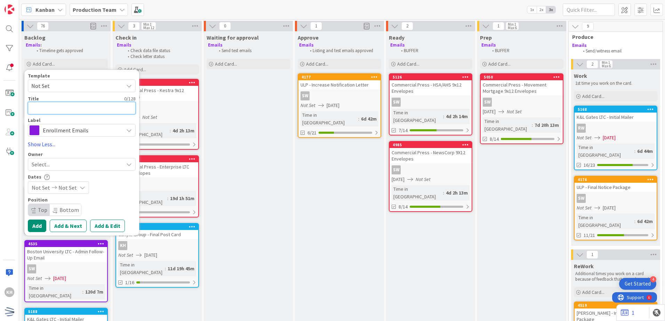
click at [56, 106] on textarea at bounding box center [82, 108] width 108 height 13
click at [66, 83] on span "Not Set" at bounding box center [74, 85] width 87 height 9
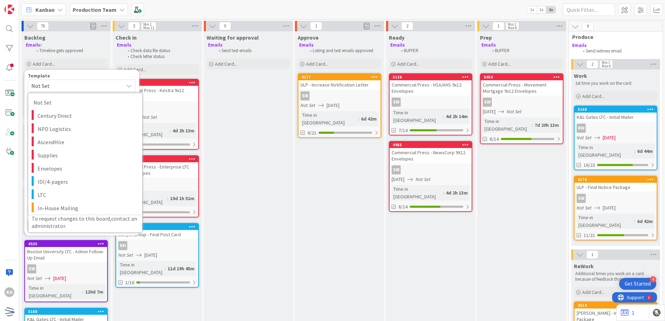
click at [49, 83] on span "Not Set" at bounding box center [74, 85] width 87 height 9
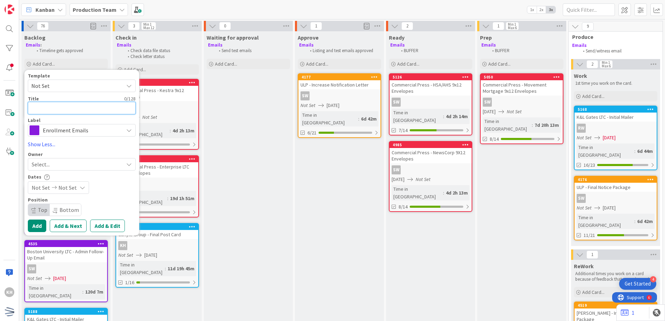
click at [40, 107] on textarea at bounding box center [82, 108] width 108 height 13
click at [61, 159] on div "Select..." at bounding box center [82, 164] width 108 height 13
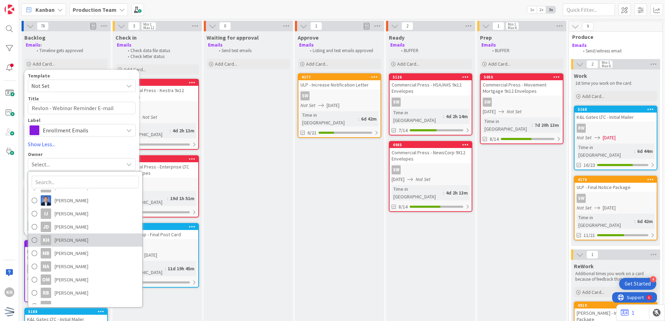
click at [75, 241] on span "[PERSON_NAME]" at bounding box center [72, 240] width 34 height 10
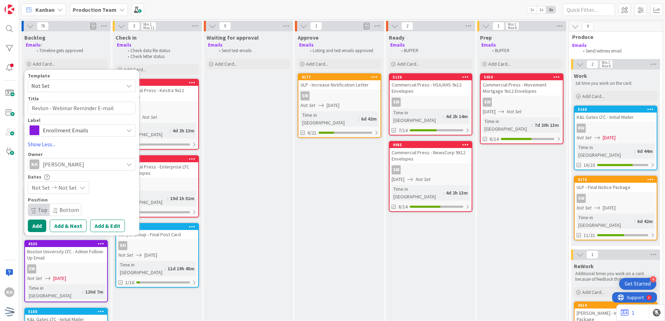
click at [80, 187] on icon at bounding box center [83, 188] width 6 height 6
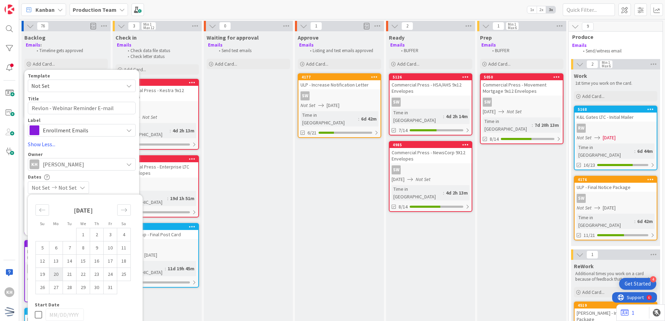
click at [56, 275] on td "20" at bounding box center [56, 274] width 14 height 13
click at [125, 210] on icon "Move forward to switch to the next month." at bounding box center [124, 210] width 7 height 7
click at [42, 208] on icon "Move backward to switch to the previous month." at bounding box center [42, 210] width 7 height 7
click at [56, 276] on td "20" at bounding box center [56, 274] width 14 height 13
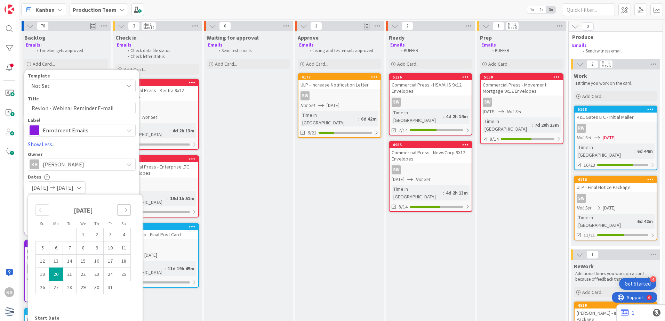
click at [121, 211] on icon "Move forward to switch to the next month." at bounding box center [124, 210] width 7 height 7
click at [70, 263] on td "11" at bounding box center [70, 260] width 14 height 13
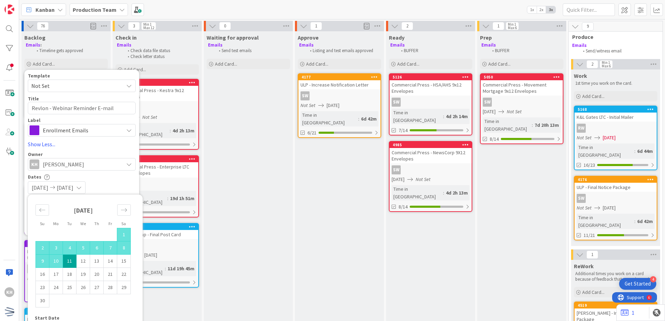
click at [70, 263] on td "11" at bounding box center [70, 260] width 14 height 13
click at [53, 247] on td "3" at bounding box center [56, 247] width 14 height 13
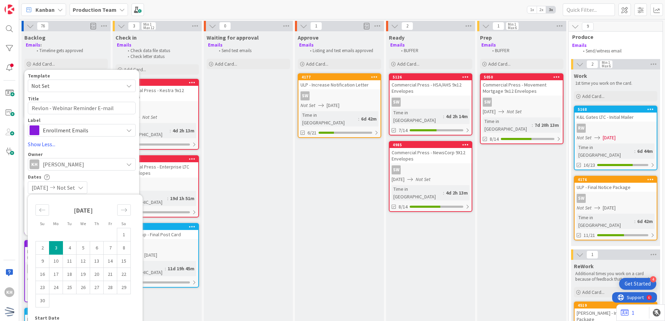
click at [53, 247] on td "3" at bounding box center [56, 247] width 14 height 13
click at [113, 175] on div "Dates" at bounding box center [82, 177] width 108 height 6
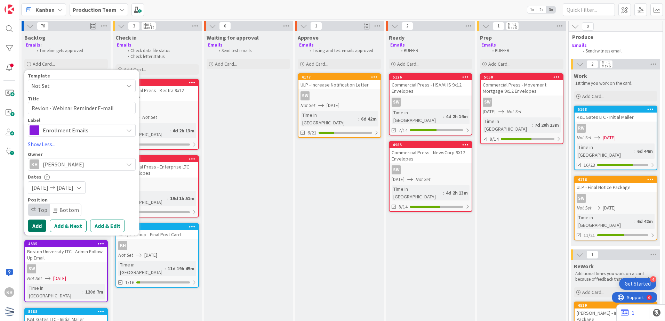
click at [40, 228] on button "Add" at bounding box center [37, 226] width 18 height 13
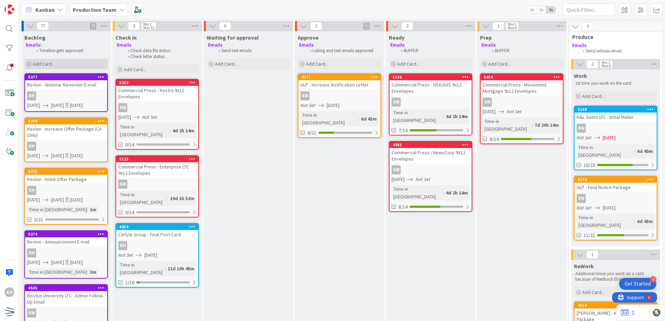
click at [73, 63] on div "Add Card..." at bounding box center [65, 64] width 83 height 10
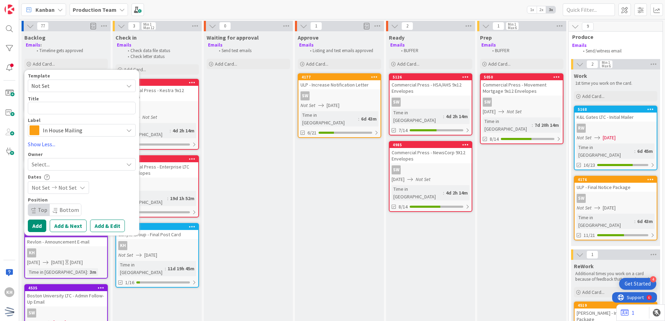
click at [60, 85] on span "Not Set" at bounding box center [74, 85] width 87 height 9
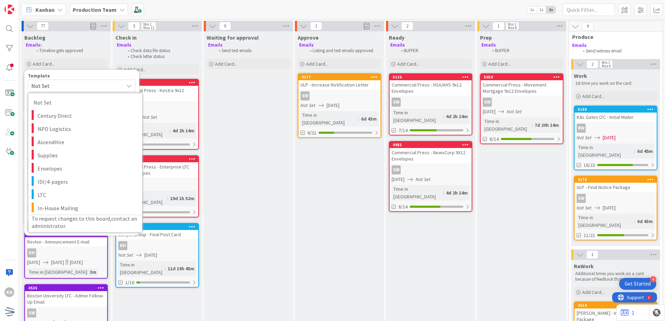
click at [51, 88] on span "Not Set" at bounding box center [74, 85] width 87 height 9
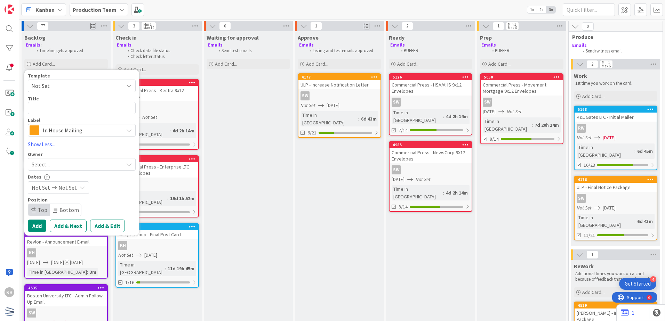
click at [55, 87] on span "Not Set" at bounding box center [74, 85] width 87 height 9
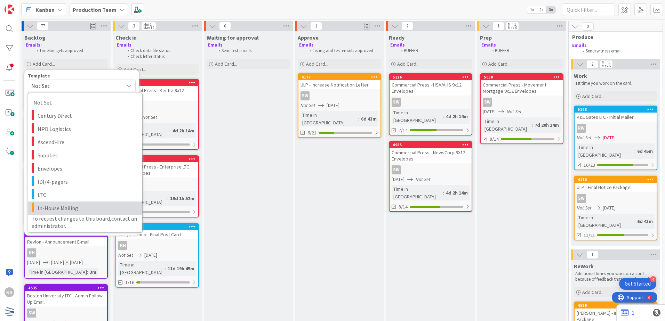
click at [62, 208] on span "In-House Mailing" at bounding box center [87, 208] width 99 height 9
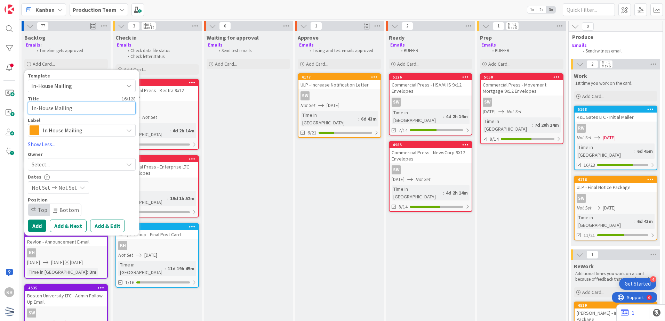
click at [59, 109] on textarea "In-House Mailing" at bounding box center [82, 108] width 108 height 13
click at [95, 98] on div "Title 32 / 128" at bounding box center [82, 99] width 108 height 6
click at [56, 172] on div "Template In-House Mailing Not Set Century Direct NPD Logistics AscendHire Suppl…" at bounding box center [82, 152] width 108 height 159
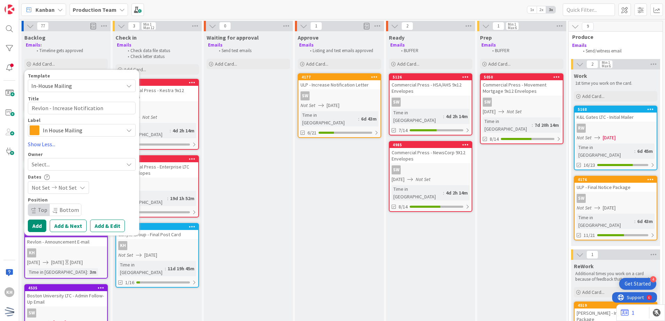
click at [62, 168] on div "Select..." at bounding box center [78, 164] width 92 height 8
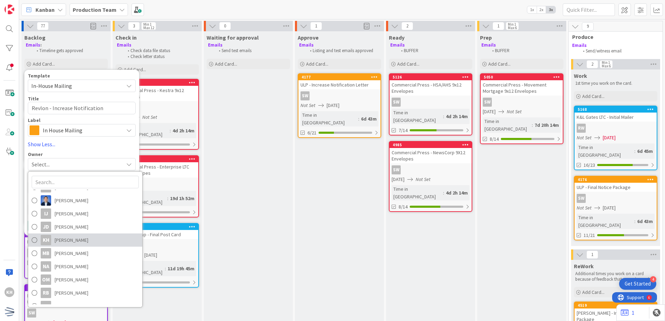
click at [72, 244] on span "[PERSON_NAME]" at bounding box center [72, 240] width 34 height 10
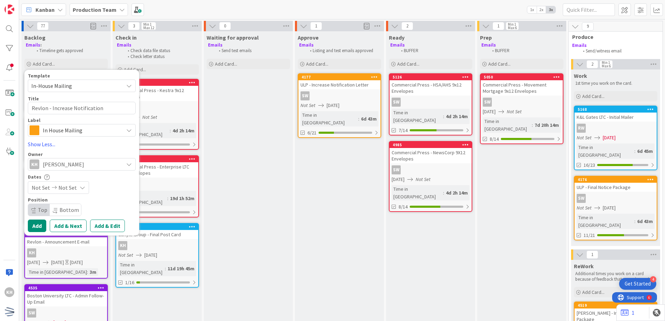
click at [85, 190] on div "Not Set Not Set" at bounding box center [58, 187] width 61 height 13
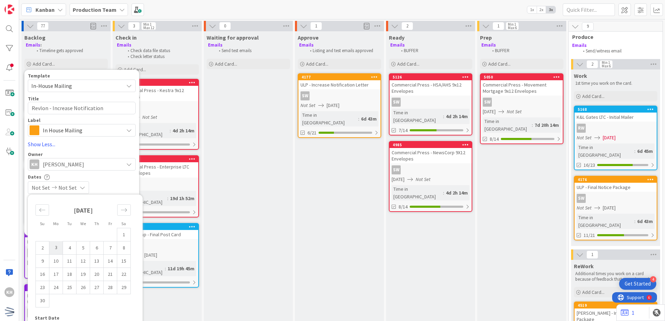
click at [53, 245] on td "3" at bounding box center [56, 247] width 14 height 13
click at [58, 249] on td "3" at bounding box center [56, 247] width 14 height 13
click at [121, 175] on div "Dates" at bounding box center [82, 177] width 108 height 6
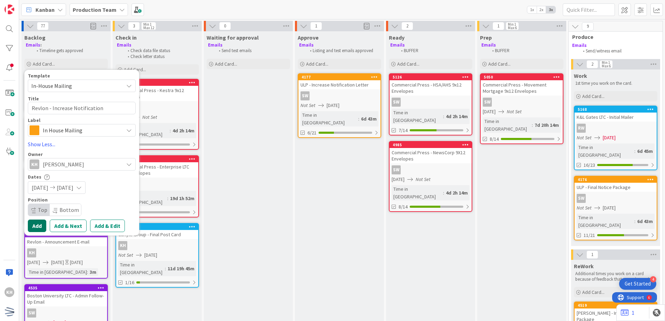
click at [36, 224] on button "Add" at bounding box center [37, 226] width 18 height 13
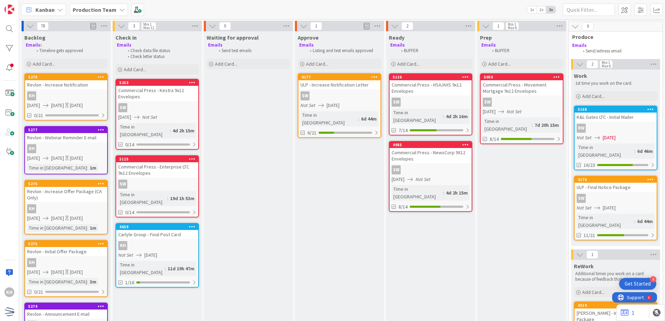
click at [71, 202] on div "Revlon - Increase Offer Package (CA Only)" at bounding box center [66, 194] width 82 height 15
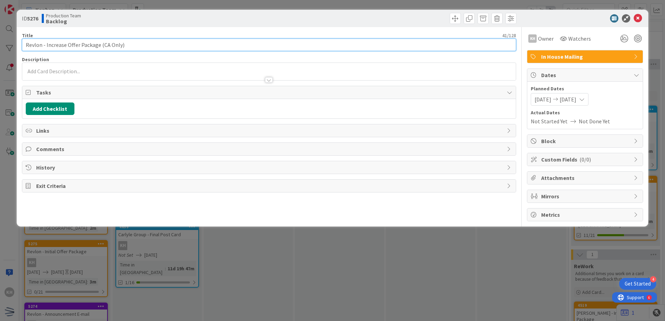
click at [36, 47] on input "Revlon - Increase Offer Package (CA Only)" at bounding box center [269, 45] width 494 height 13
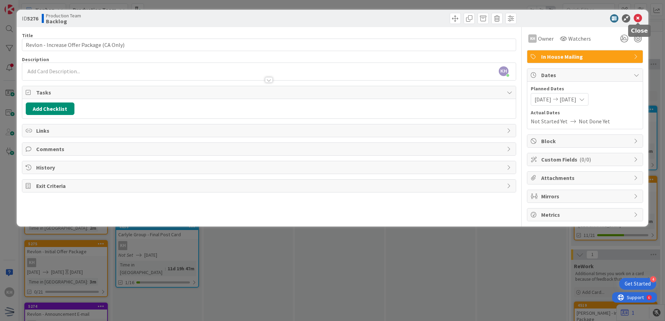
click at [637, 15] on icon at bounding box center [637, 18] width 8 height 8
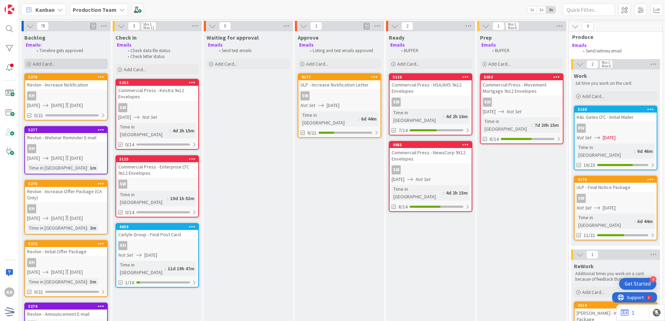
click at [56, 61] on div "Add Card..." at bounding box center [65, 64] width 83 height 10
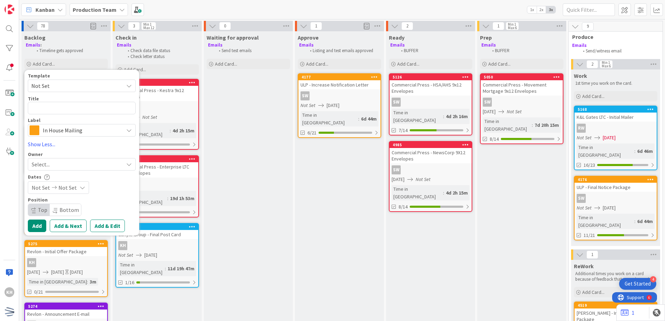
click at [65, 87] on span "Not Set" at bounding box center [74, 85] width 87 height 9
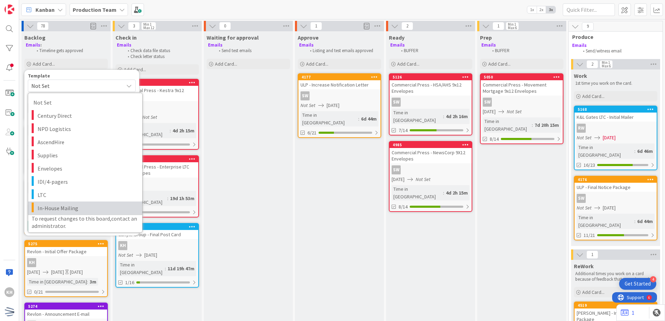
drag, startPoint x: 60, startPoint y: 205, endPoint x: 61, endPoint y: 202, distance: 3.8
click at [61, 204] on span "In-House Mailing" at bounding box center [87, 208] width 99 height 9
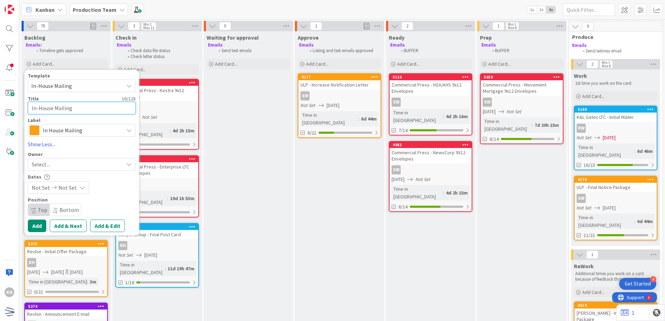
click at [39, 110] on textarea "In-House Mailing" at bounding box center [82, 108] width 108 height 13
paste textarea "Revlon - Increase Offer Package (CA Only)"
click at [91, 106] on textarea "Revlon - Increase Offer Package (CA Only)" at bounding box center [82, 108] width 108 height 13
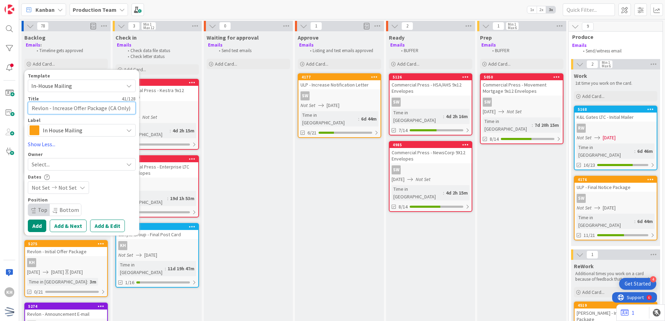
click at [91, 106] on textarea "Revlon - Increase Offer Package (CA Only)" at bounding box center [82, 108] width 108 height 13
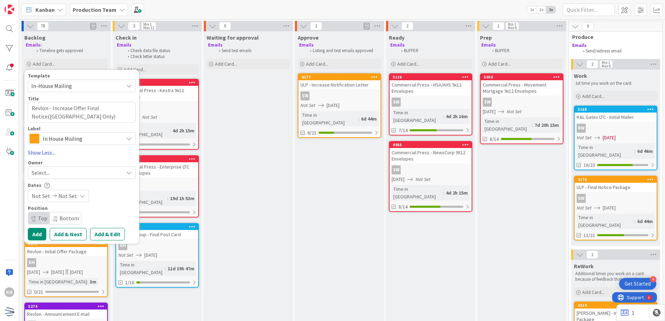
click at [96, 175] on div "Select..." at bounding box center [78, 173] width 92 height 8
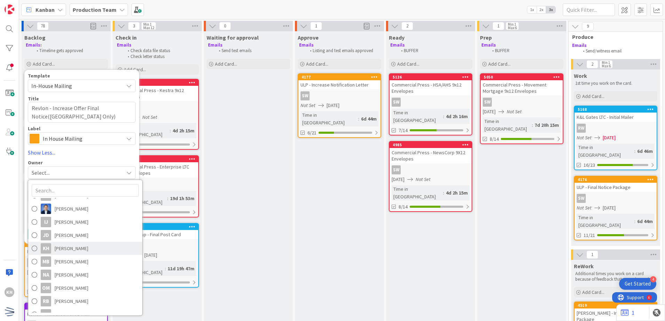
scroll to position [97, 0]
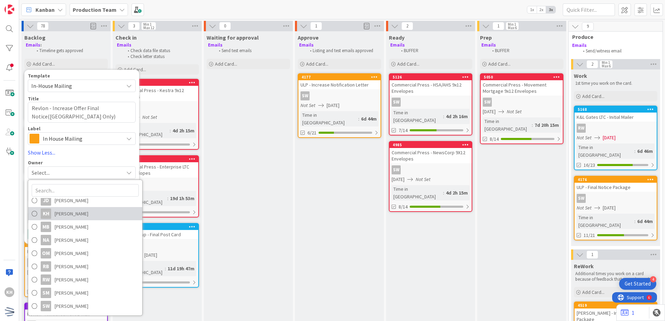
click at [73, 211] on span "[PERSON_NAME]" at bounding box center [72, 214] width 34 height 10
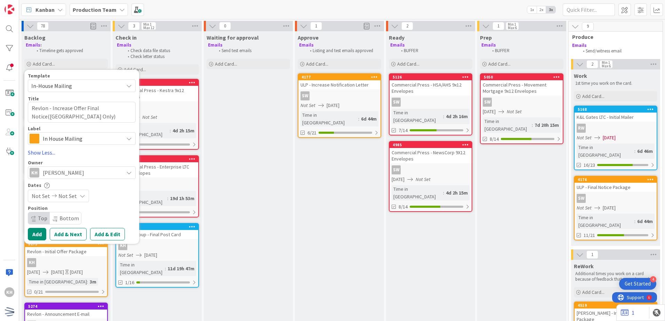
click at [76, 193] on div "Not Set Not Set" at bounding box center [58, 196] width 61 height 13
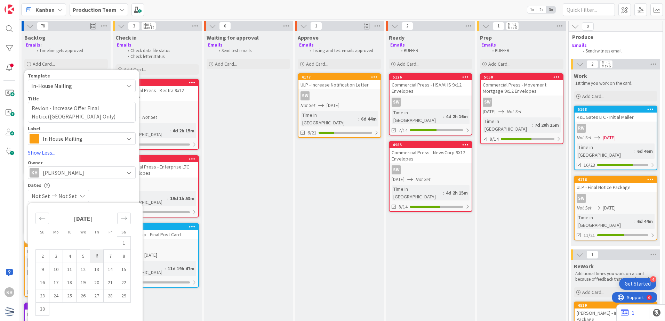
click at [95, 254] on td "6" at bounding box center [97, 256] width 14 height 13
click at [109, 183] on div "Dates" at bounding box center [82, 185] width 108 height 6
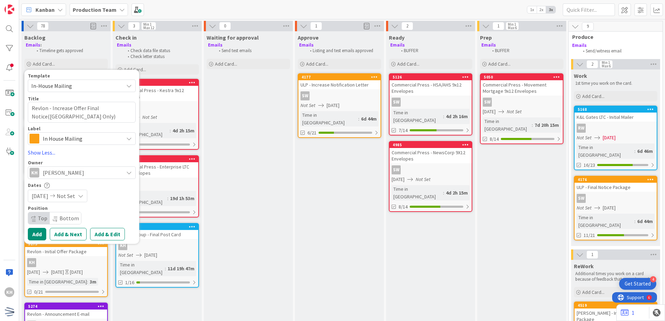
click at [75, 192] on span "Not Set" at bounding box center [66, 196] width 18 height 8
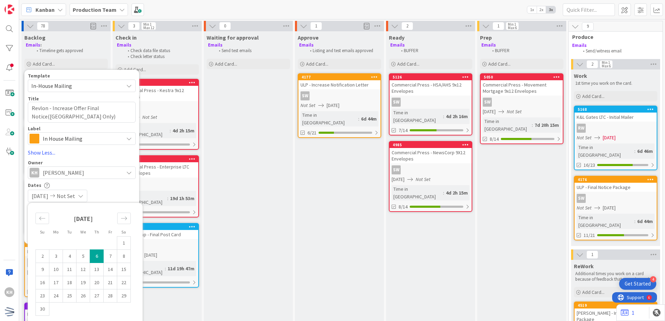
click at [95, 254] on td "6" at bounding box center [97, 256] width 14 height 13
click at [112, 183] on div "Dates" at bounding box center [82, 185] width 108 height 6
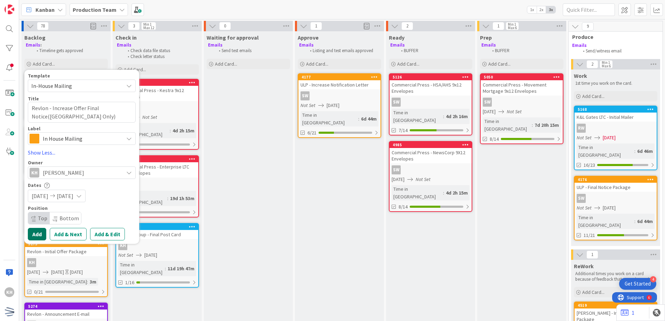
click at [41, 230] on button "Add" at bounding box center [37, 234] width 18 height 13
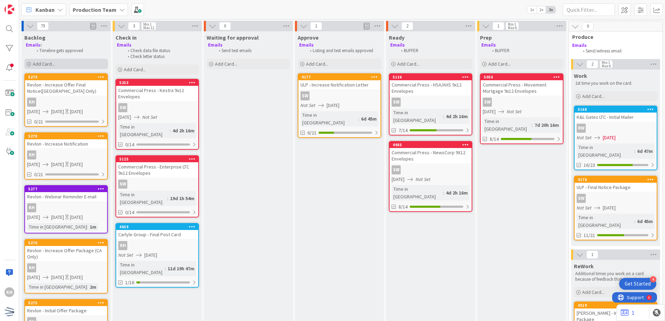
click at [73, 63] on div "Add Card..." at bounding box center [65, 64] width 83 height 10
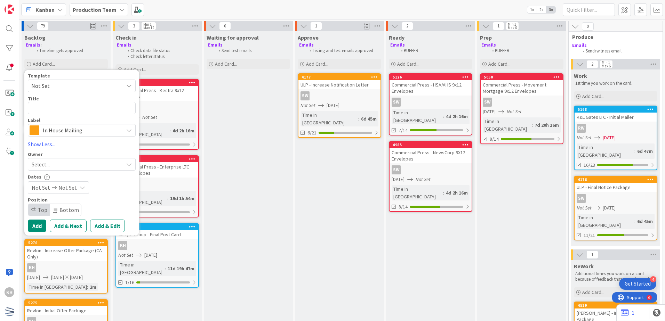
click at [79, 92] on div "Template Not Set Not Set Century Direct NPD Logistics AscendHire Supplies Envel…" at bounding box center [82, 104] width 108 height 63
click at [79, 82] on span "Not Set" at bounding box center [74, 85] width 87 height 9
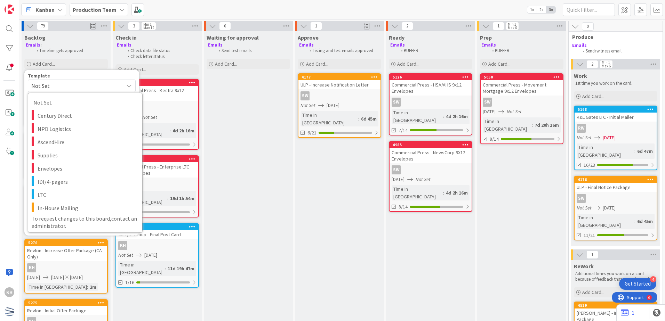
click at [48, 93] on div "Not Set Century Direct NPD Logistics AscendHire Supplies Envelopes IDI/4-pagers…" at bounding box center [85, 163] width 115 height 140
click at [48, 87] on span "Not Set" at bounding box center [74, 85] width 87 height 9
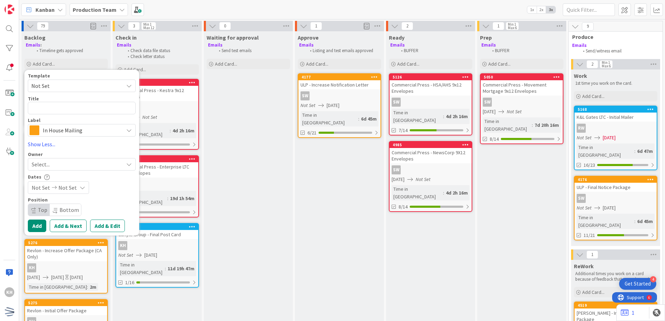
click at [48, 128] on span "In House Mailing" at bounding box center [81, 130] width 77 height 10
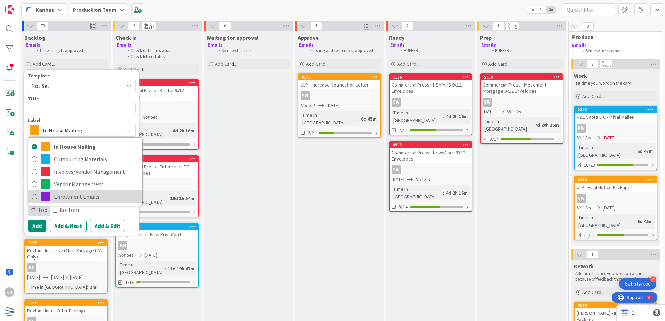
click at [69, 203] on div "In House Mailing Outsourcing Materials Invoices/Vendor Management Vendor Manage…" at bounding box center [85, 171] width 115 height 69
click at [69, 198] on span "Enrollment Emails" at bounding box center [96, 197] width 85 height 10
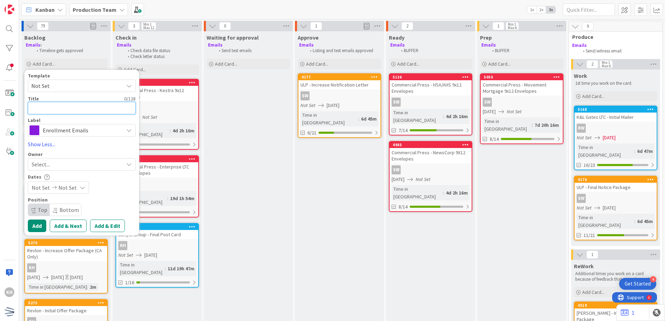
click at [54, 104] on textarea at bounding box center [82, 108] width 108 height 13
click at [66, 158] on div "Select..." at bounding box center [82, 164] width 108 height 13
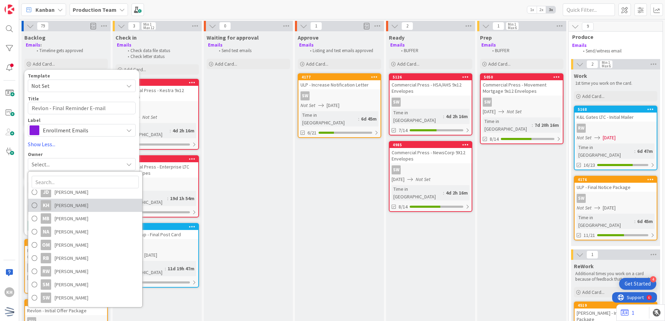
click at [80, 208] on span "[PERSON_NAME]" at bounding box center [72, 205] width 34 height 10
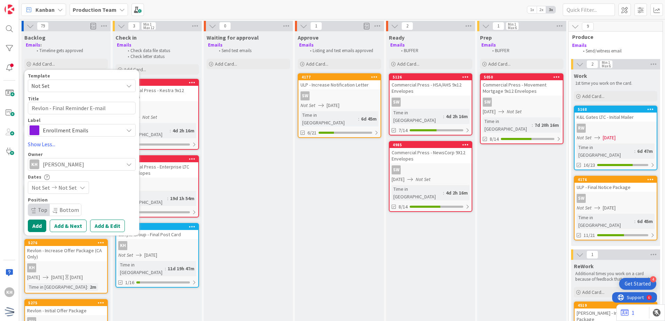
click at [67, 186] on span "Not Set" at bounding box center [67, 188] width 18 height 8
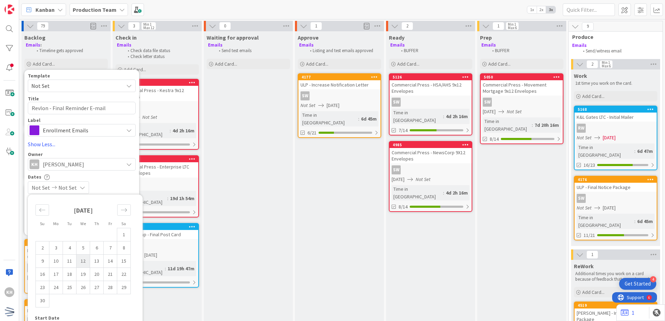
click at [83, 266] on td "12" at bounding box center [83, 260] width 14 height 13
click at [124, 175] on div "Dates" at bounding box center [82, 177] width 108 height 6
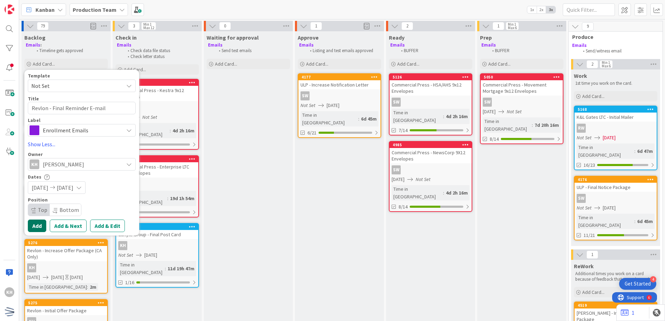
click at [39, 225] on button "Add" at bounding box center [37, 226] width 18 height 13
